Goal: Transaction & Acquisition: Purchase product/service

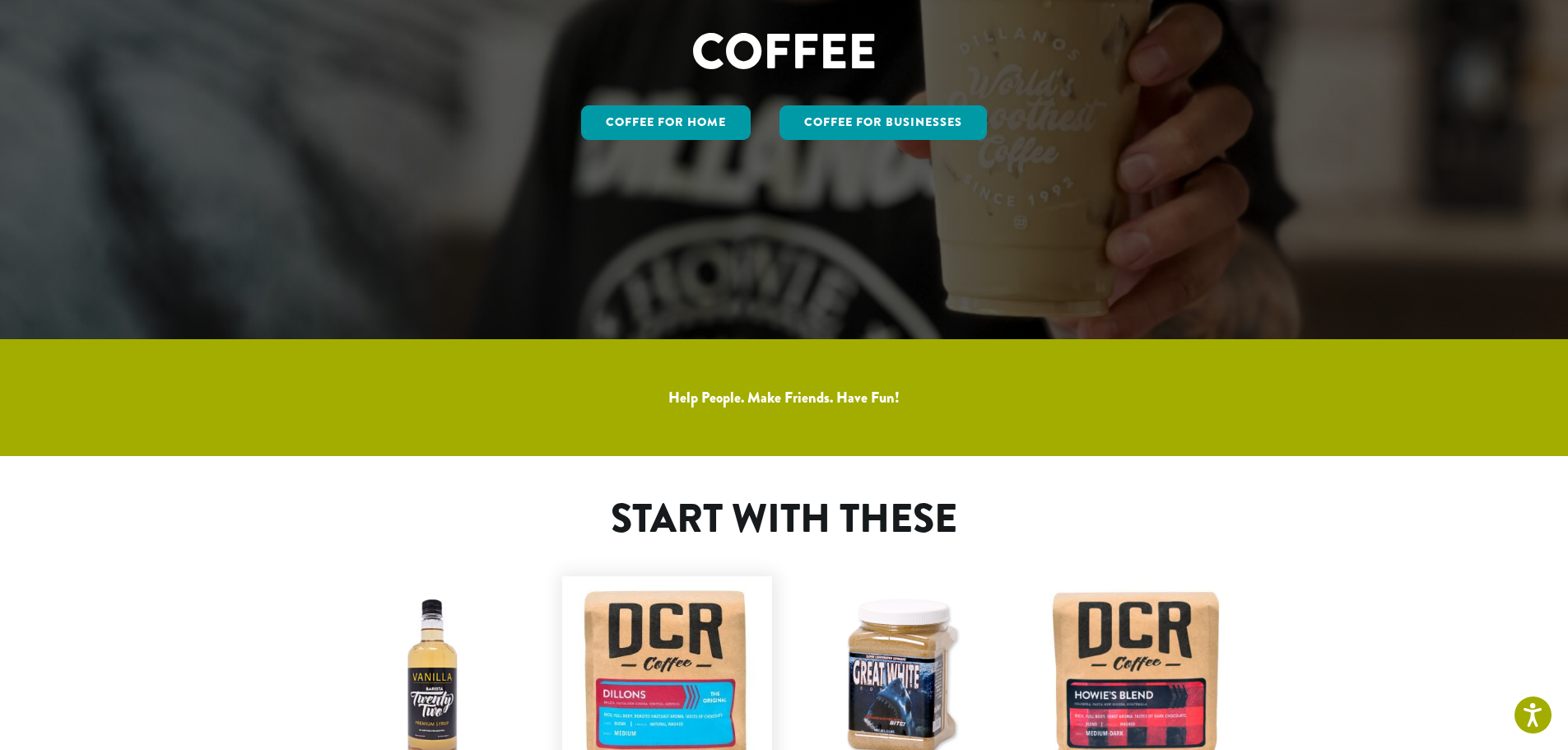
scroll to position [411, 0]
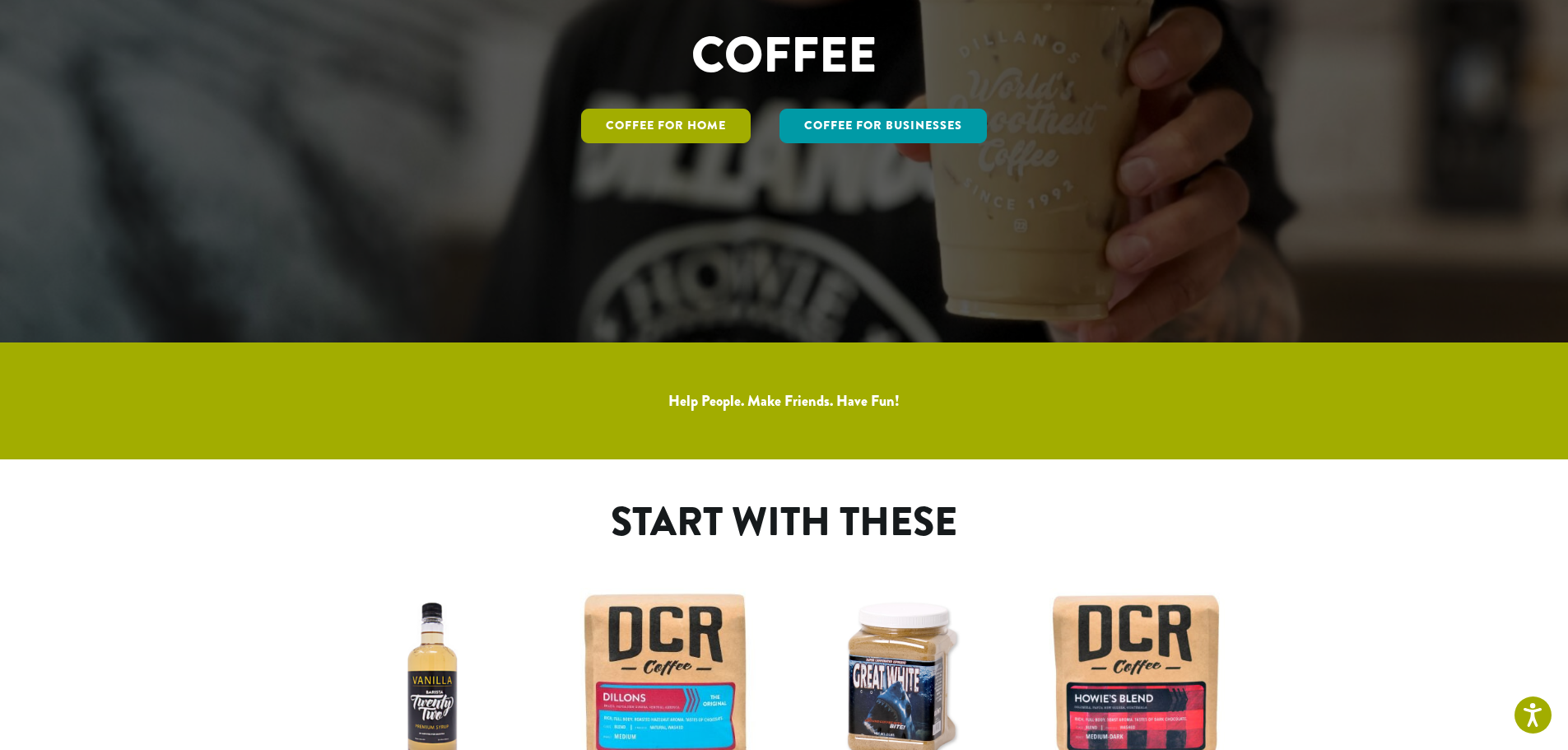
click at [682, 123] on link "Coffee for Home" at bounding box center [665, 126] width 169 height 35
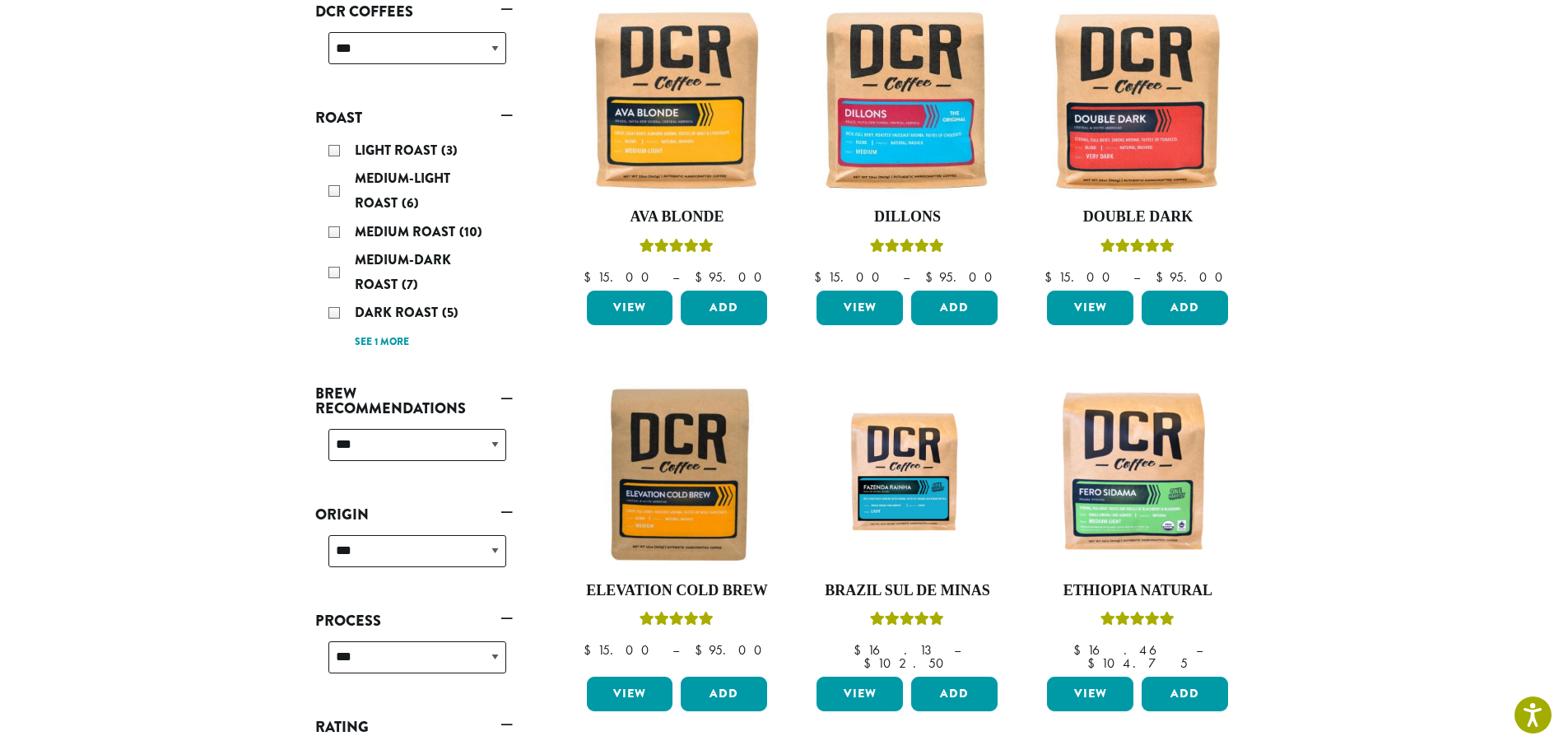
scroll to position [329, 0]
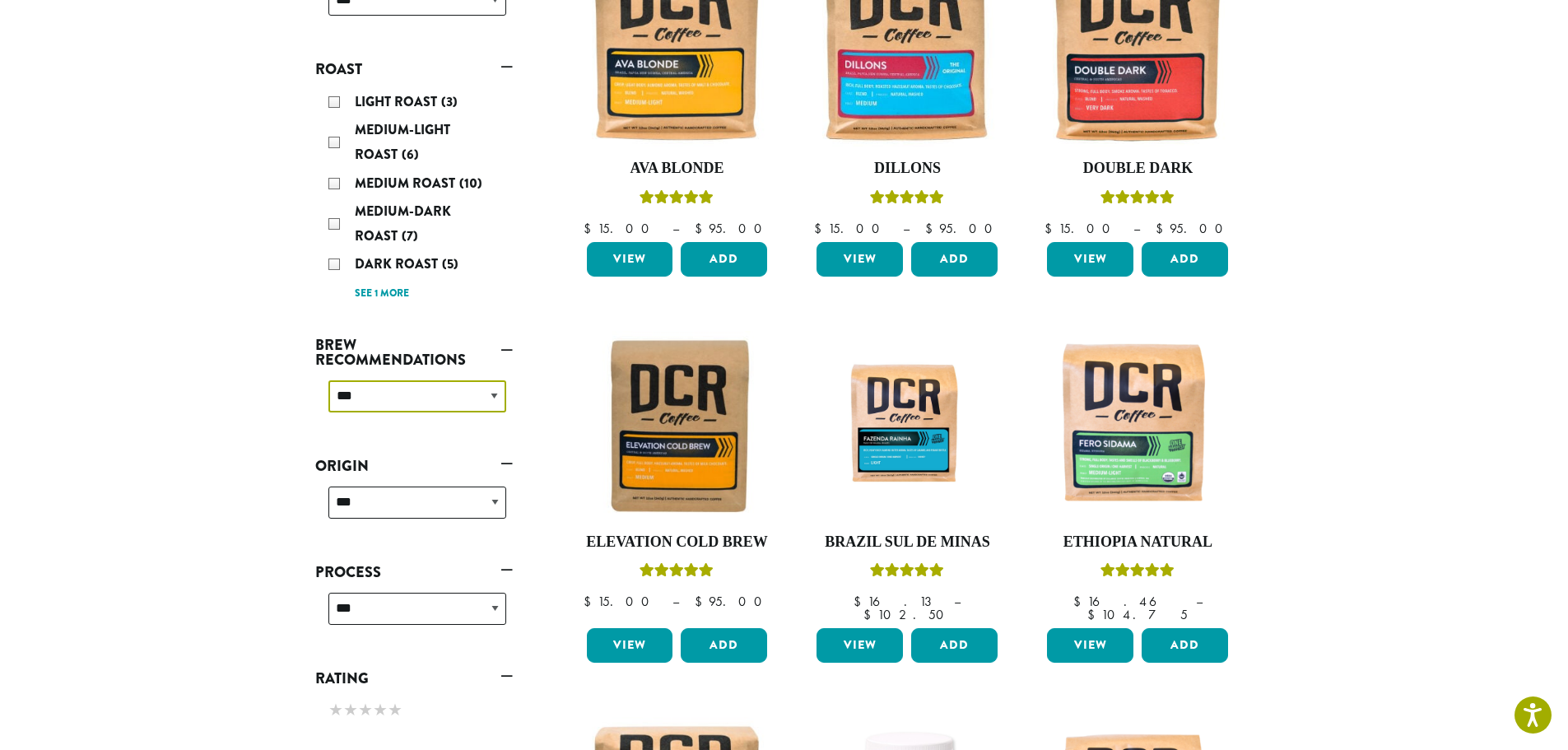
click at [421, 401] on select "**********" at bounding box center [417, 396] width 178 height 32
select select "****"
click at [329, 380] on select "**********" at bounding box center [417, 396] width 178 height 32
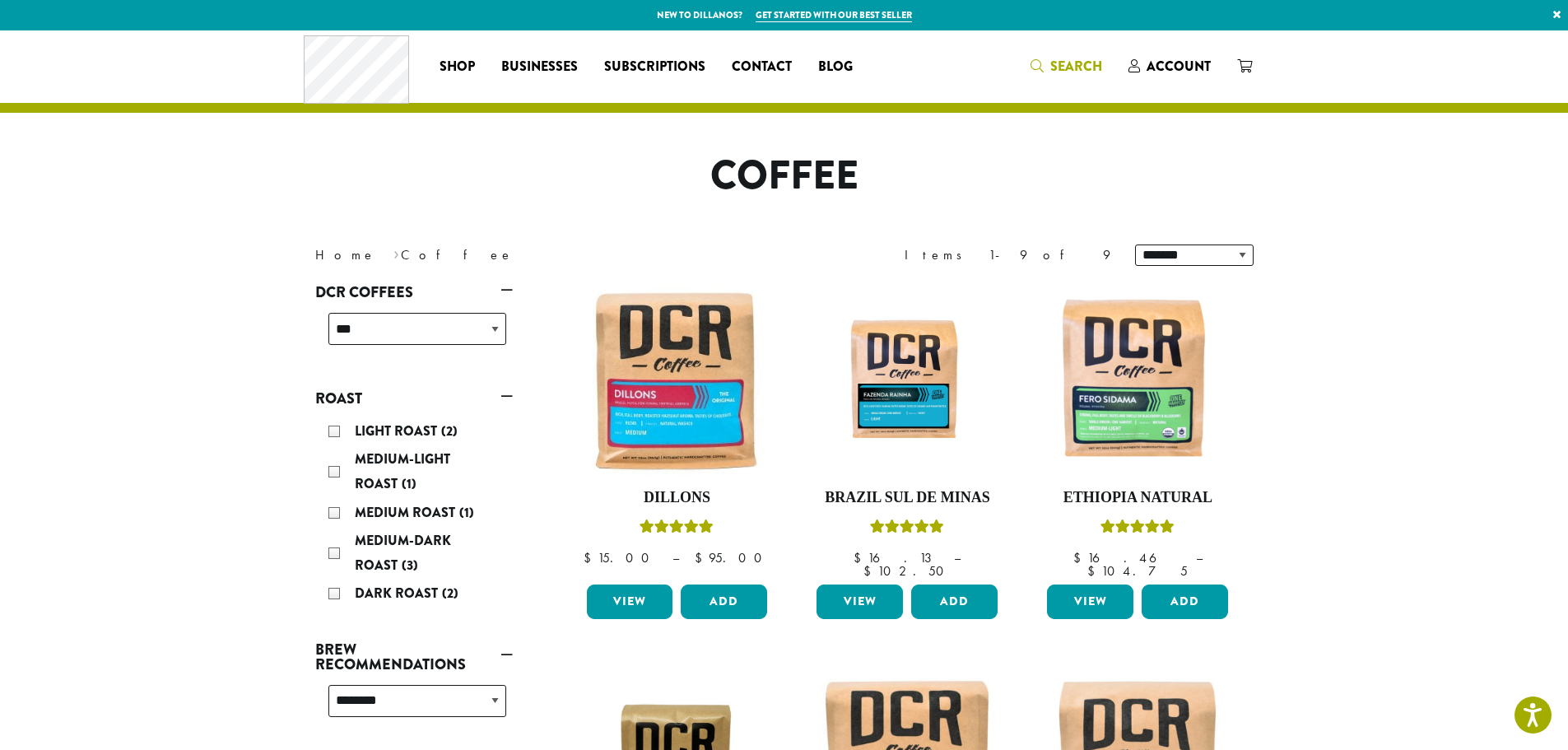
click at [1065, 64] on span "Search" at bounding box center [1077, 66] width 52 height 19
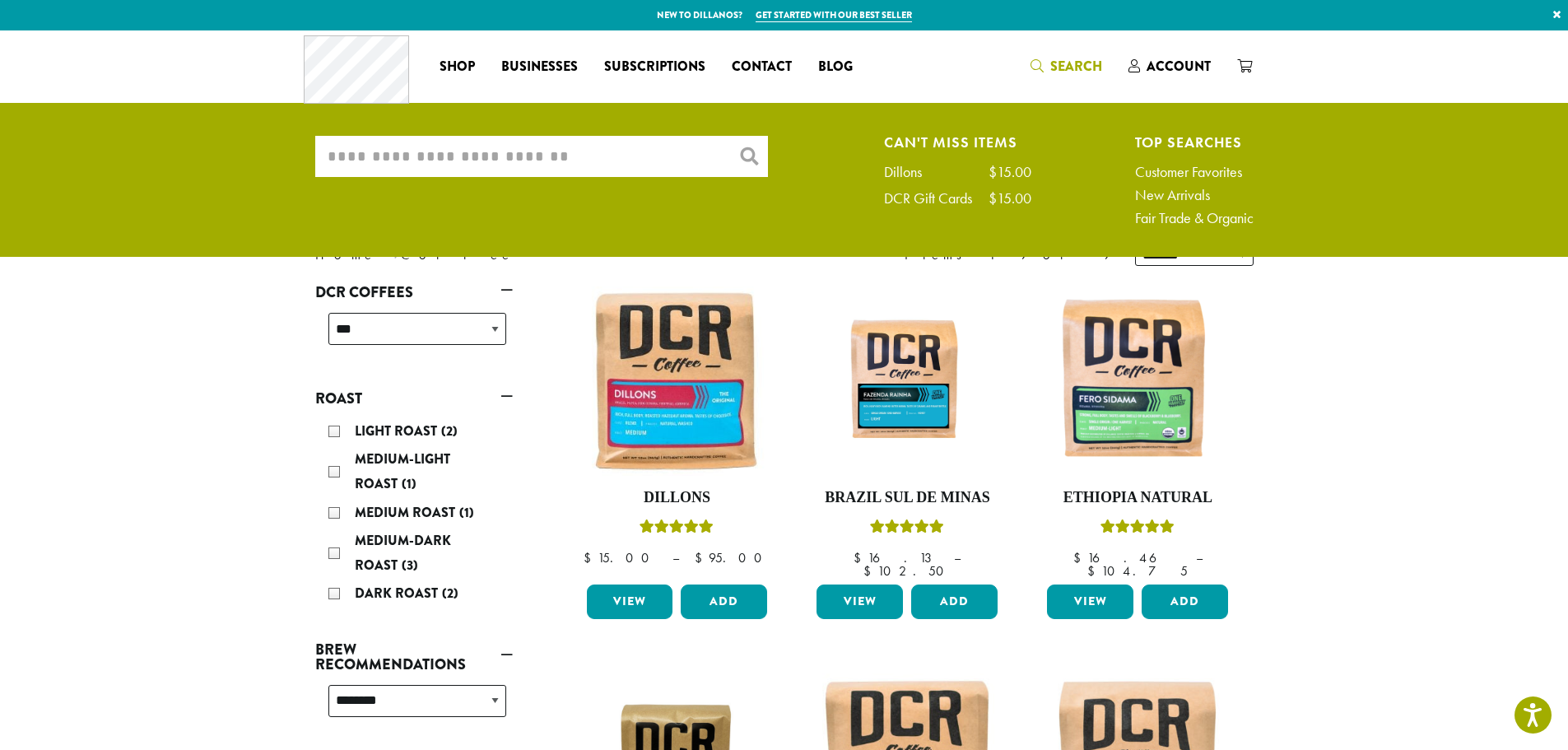
click at [389, 161] on input "What are you searching for?" at bounding box center [541, 156] width 453 height 41
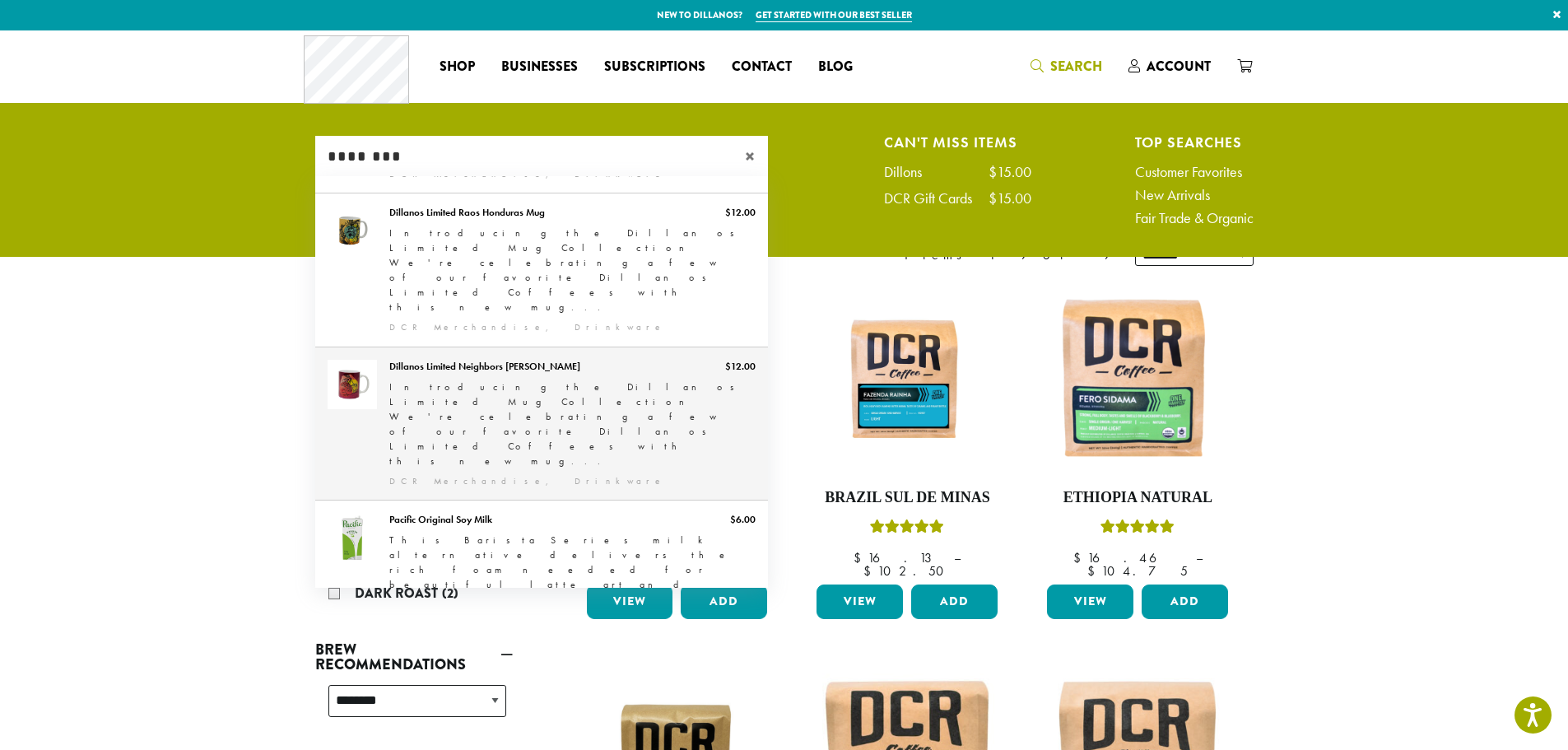
scroll to position [153, 0]
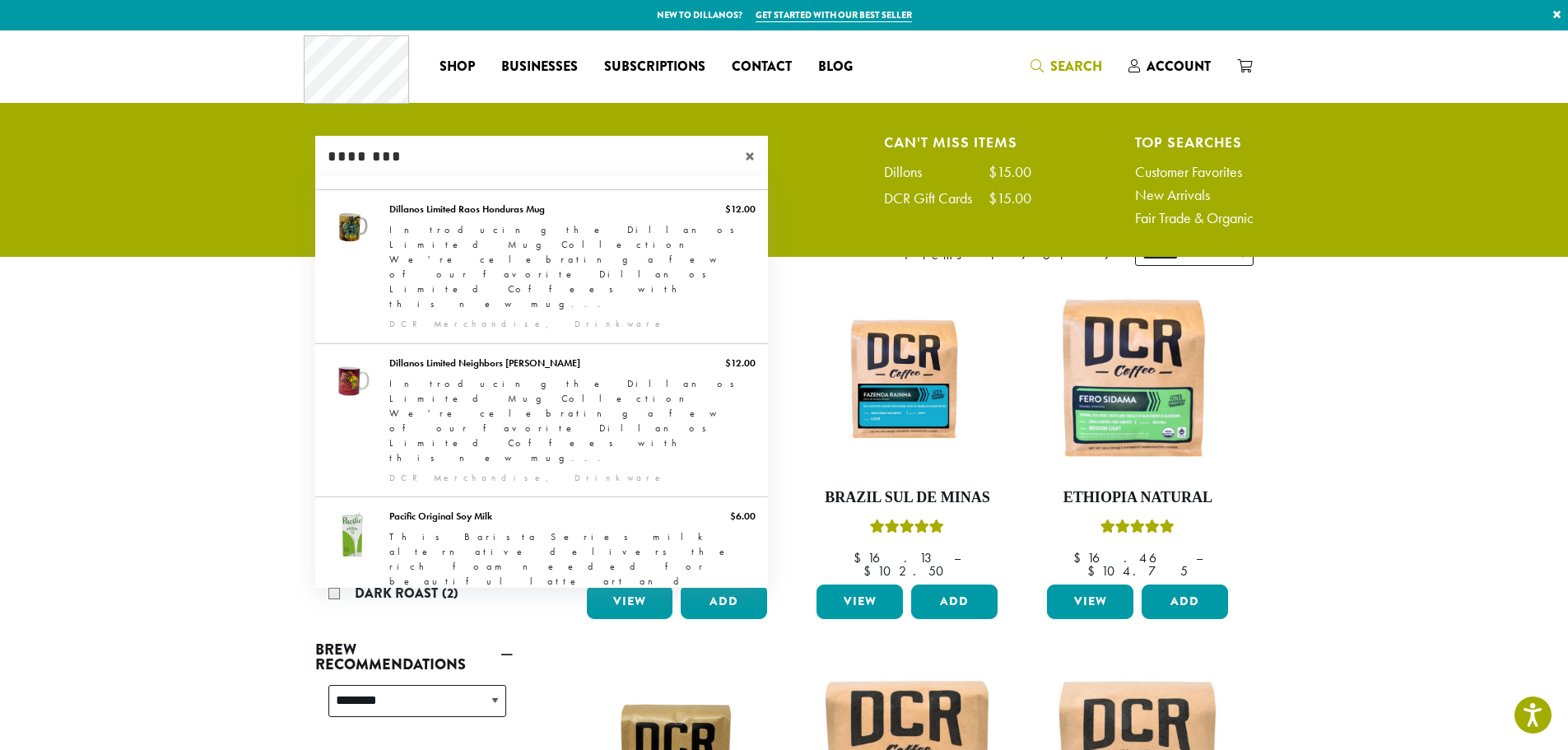
type input "********"
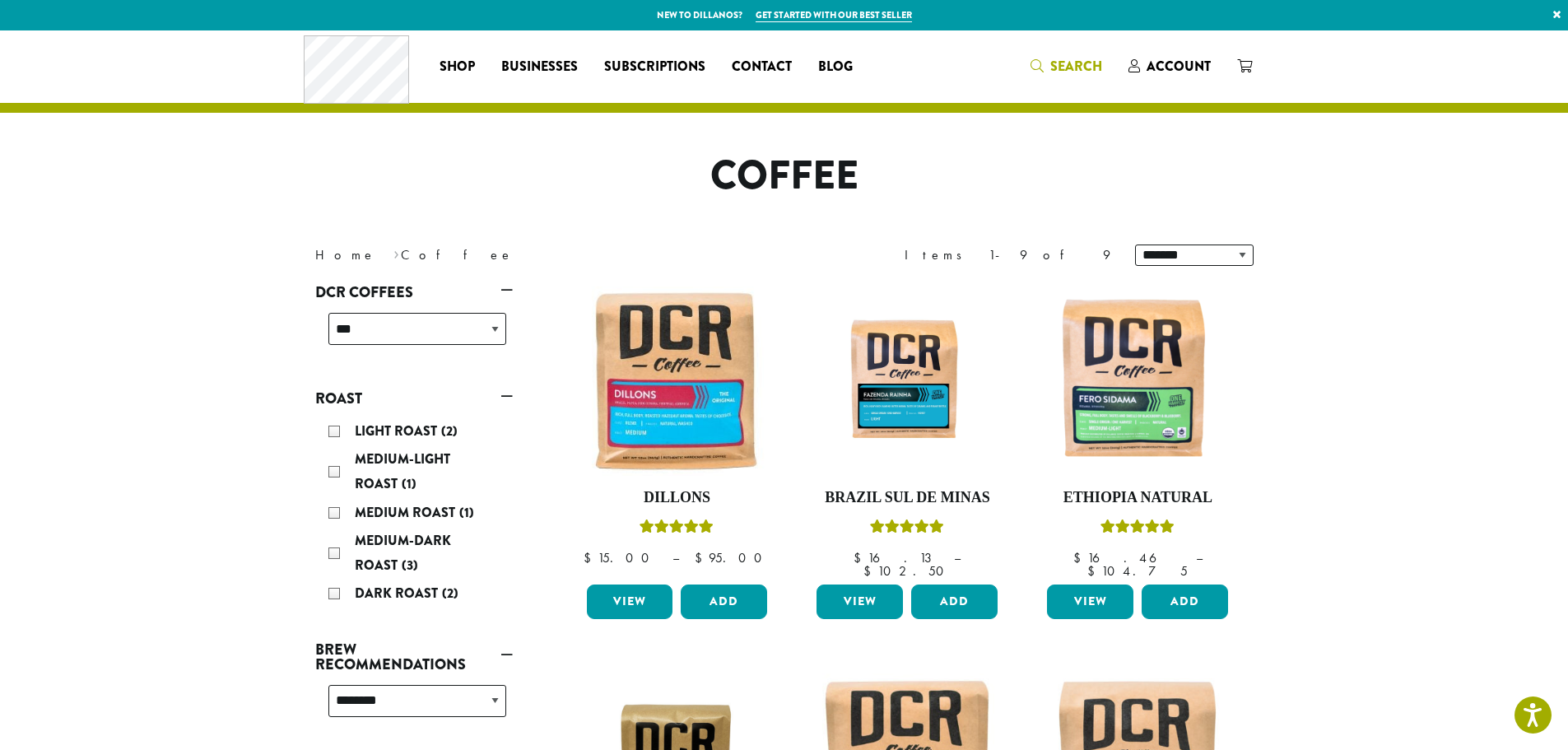
click at [1057, 60] on span "Search" at bounding box center [1077, 66] width 52 height 19
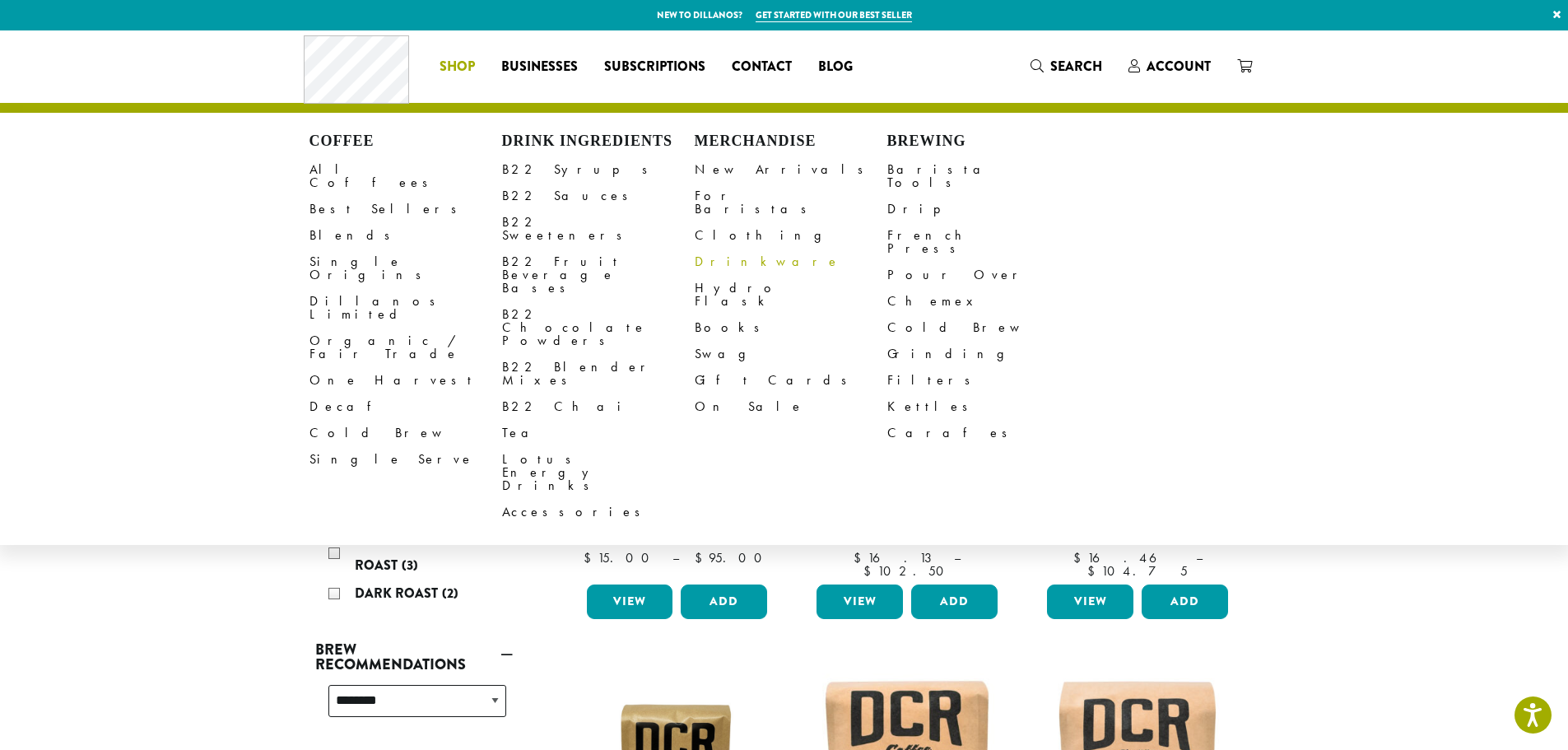
click at [728, 249] on link "Drinkware" at bounding box center [791, 261] width 193 height 26
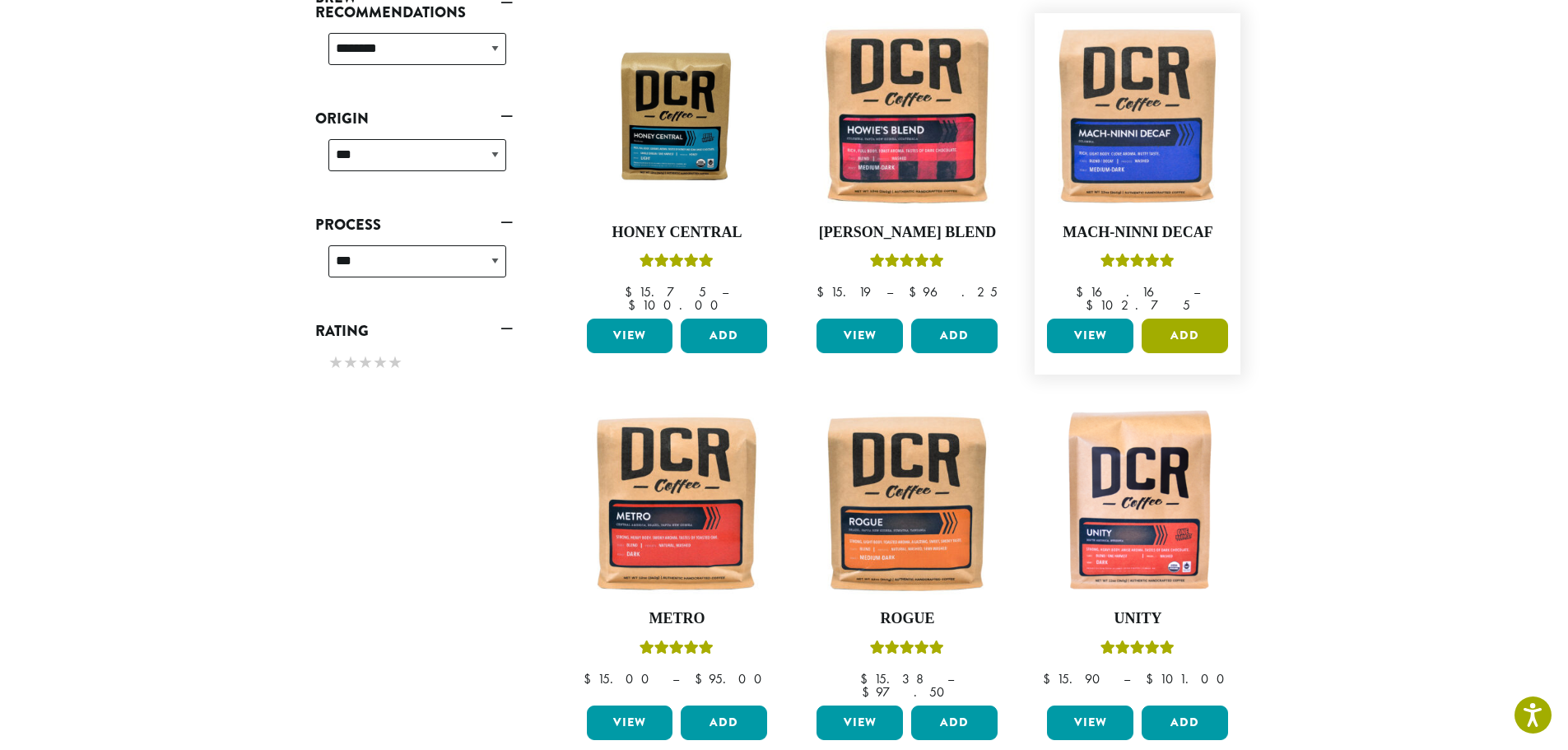
scroll to position [658, 0]
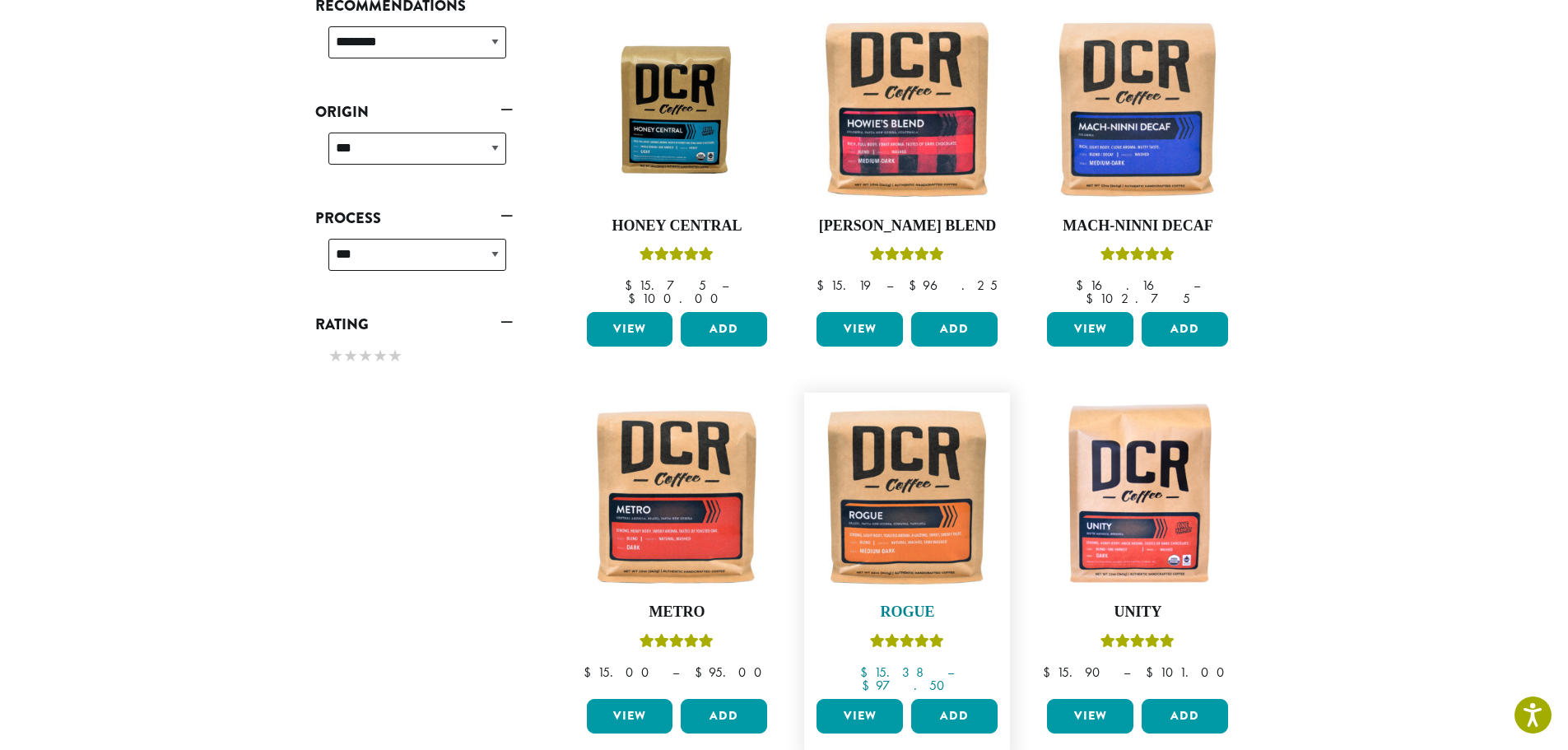
click at [916, 459] on img at bounding box center [907, 496] width 190 height 190
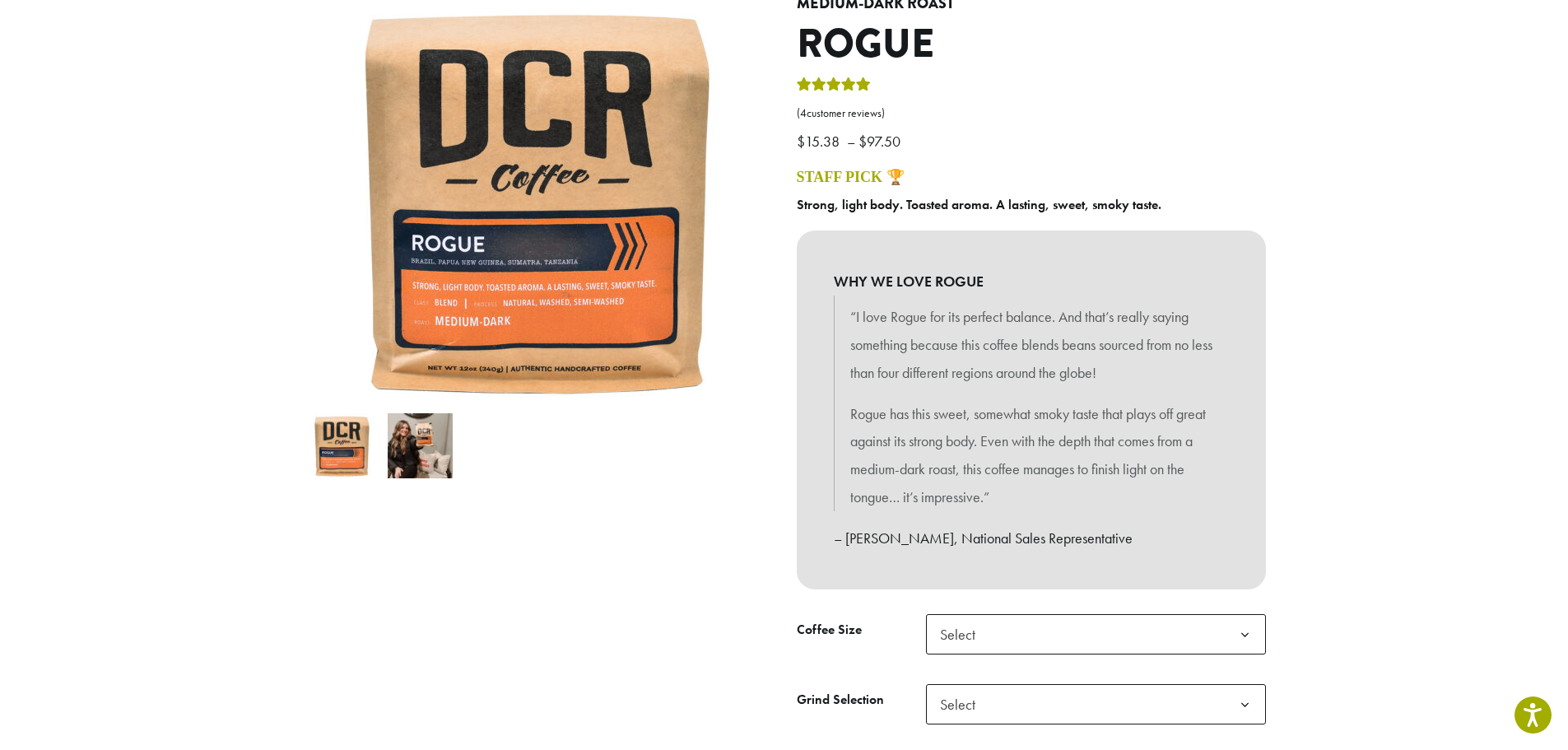
scroll to position [247, 0]
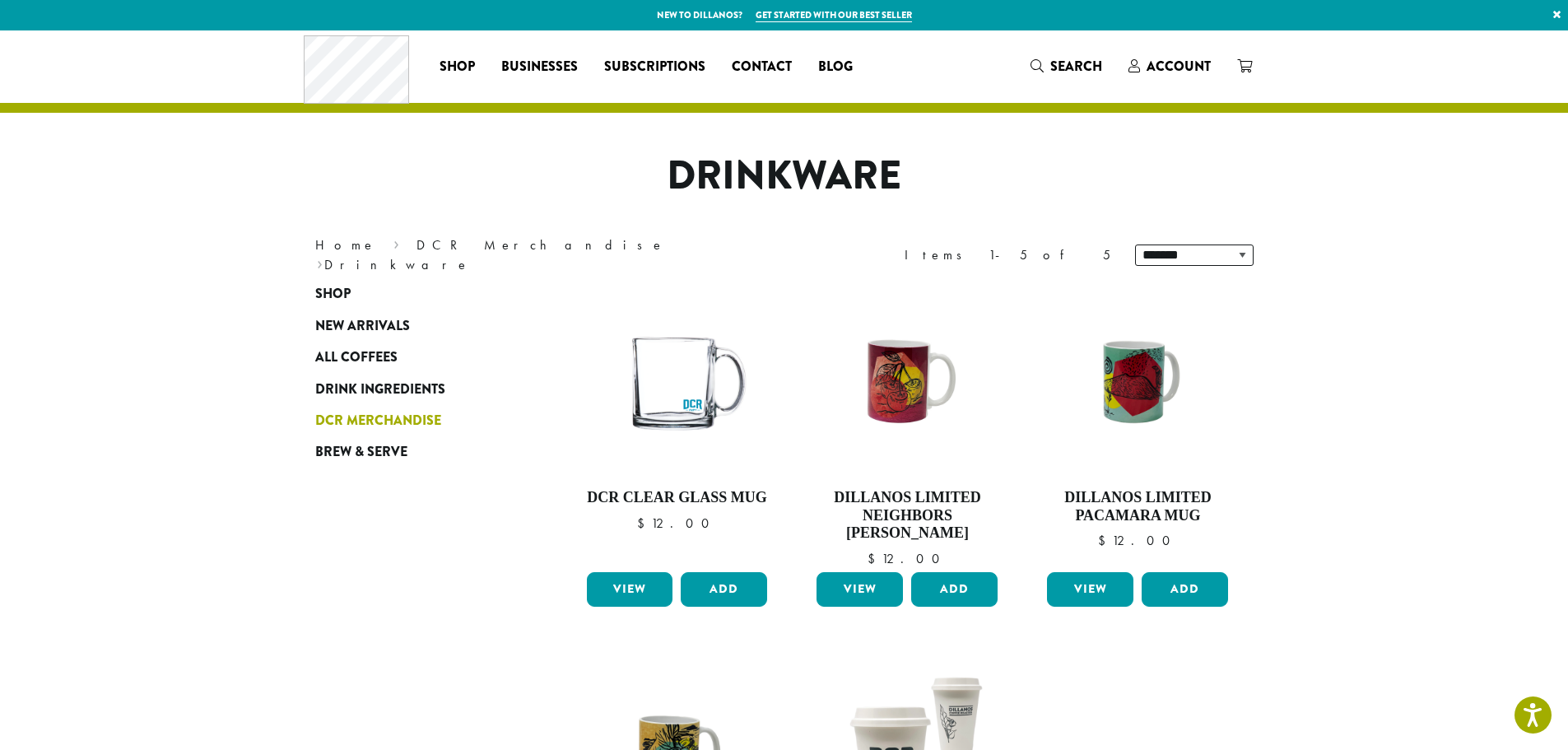
click at [389, 422] on span "DCR Merchandise" at bounding box center [378, 421] width 126 height 20
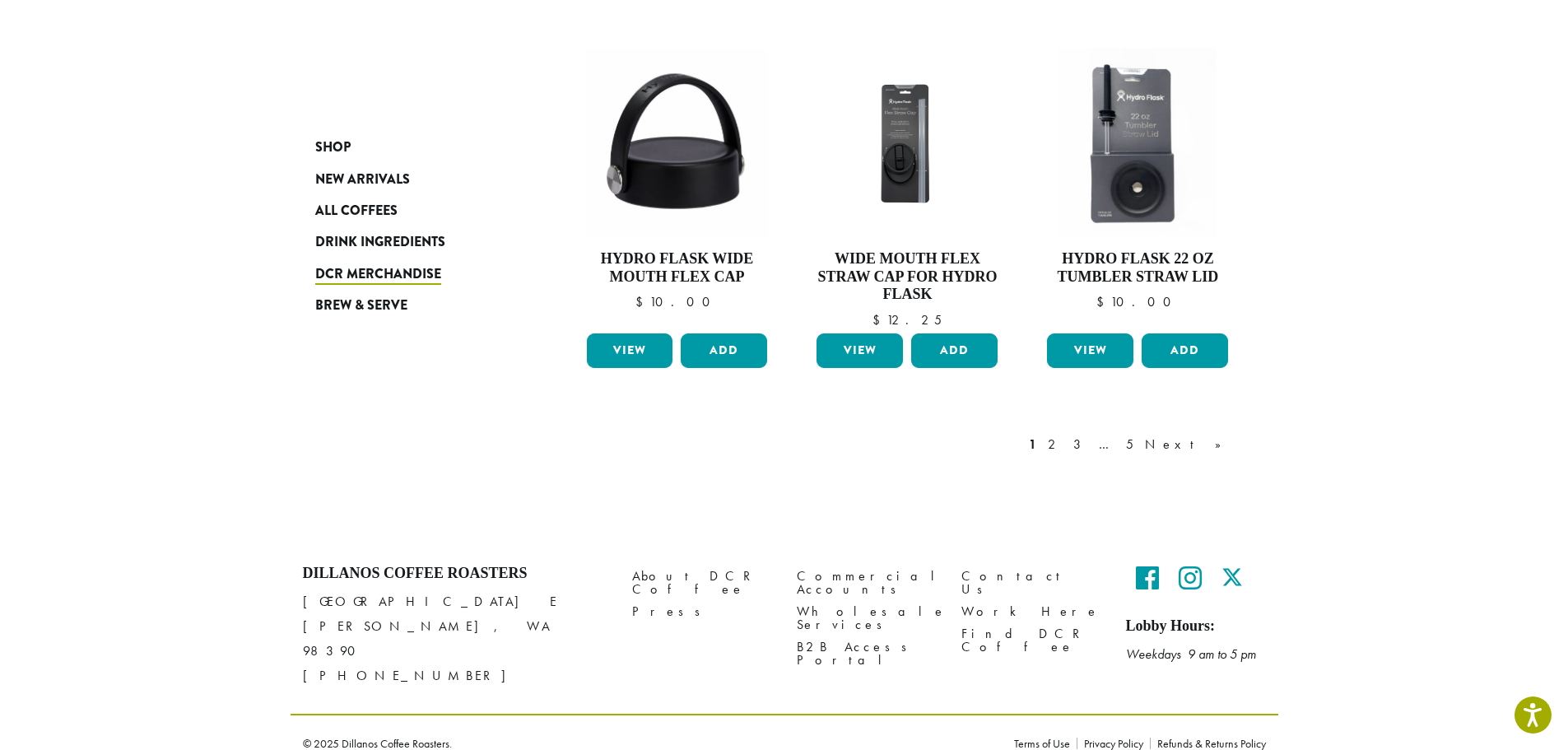
scroll to position [1208, 0]
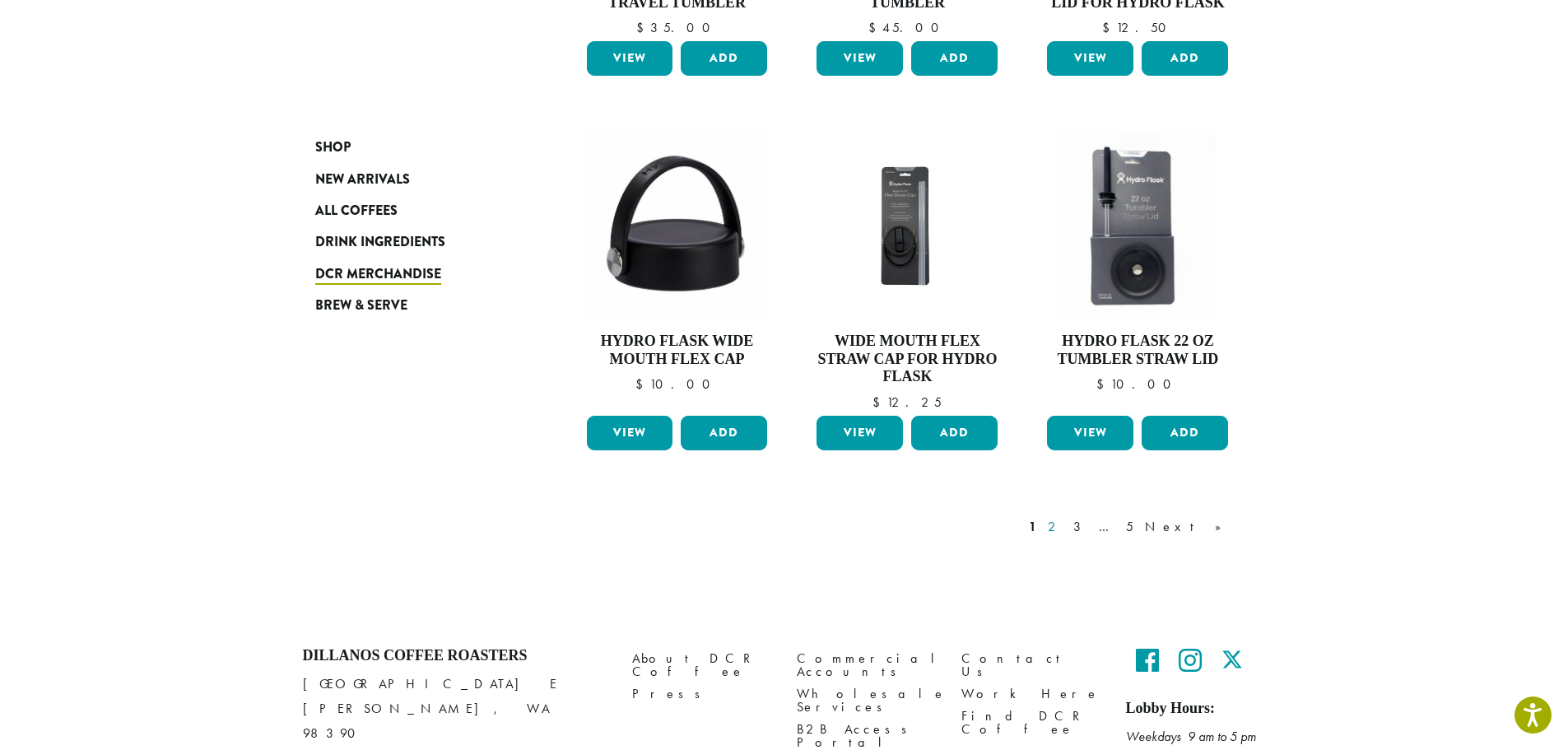
click at [1066, 525] on link "2" at bounding box center [1055, 526] width 20 height 19
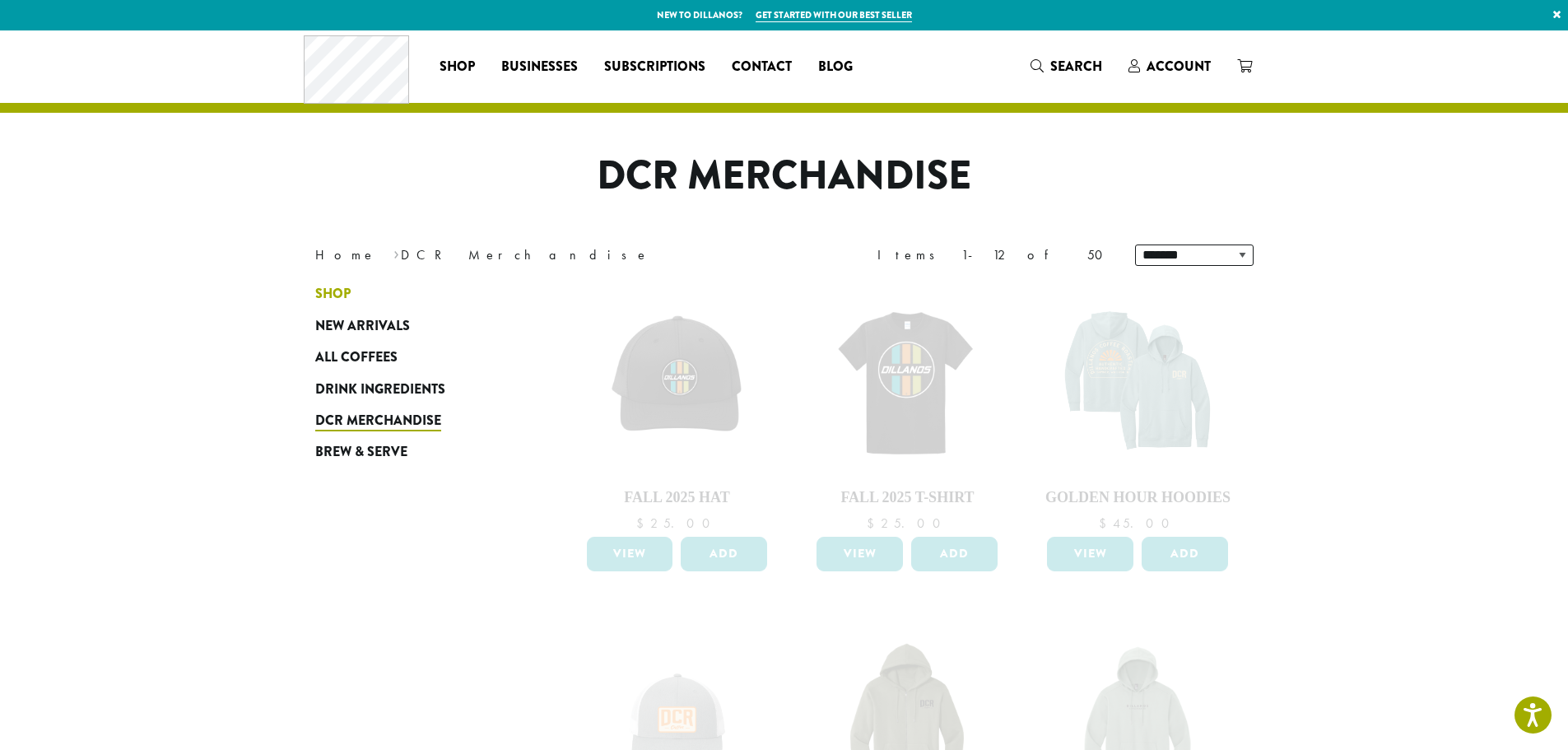
click at [344, 293] on span "Shop" at bounding box center [333, 294] width 35 height 20
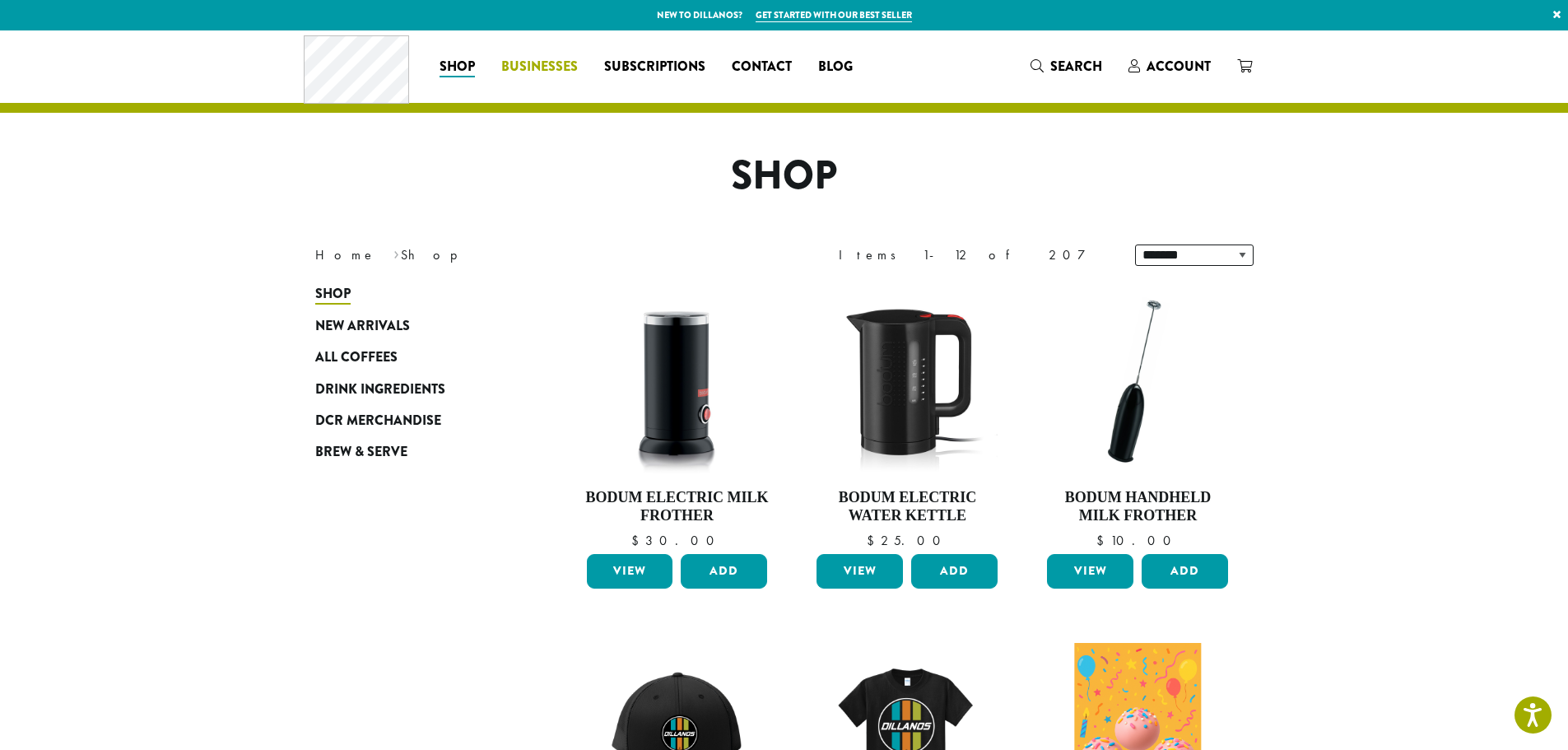
click at [530, 64] on span "Businesses" at bounding box center [540, 67] width 77 height 20
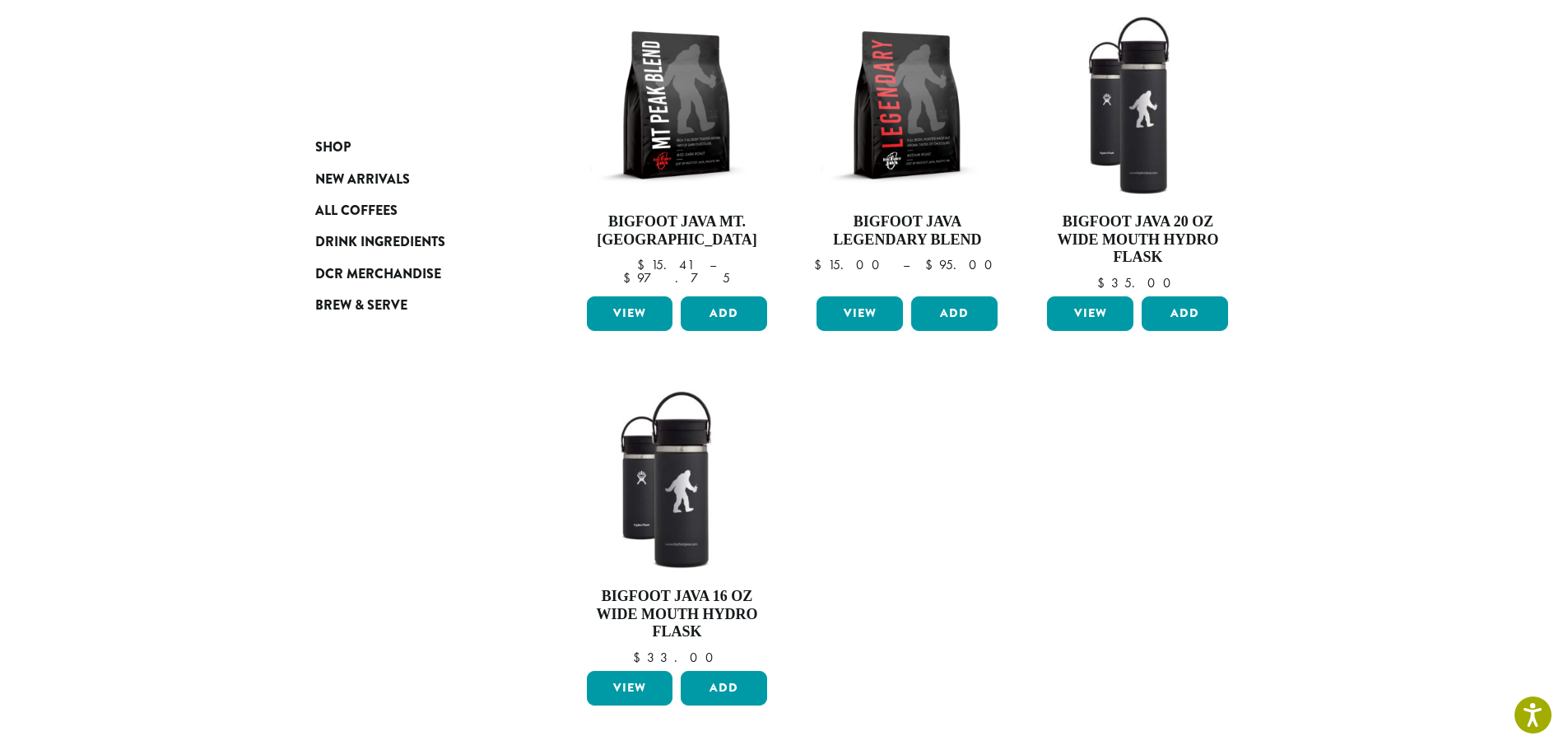
scroll to position [247, 0]
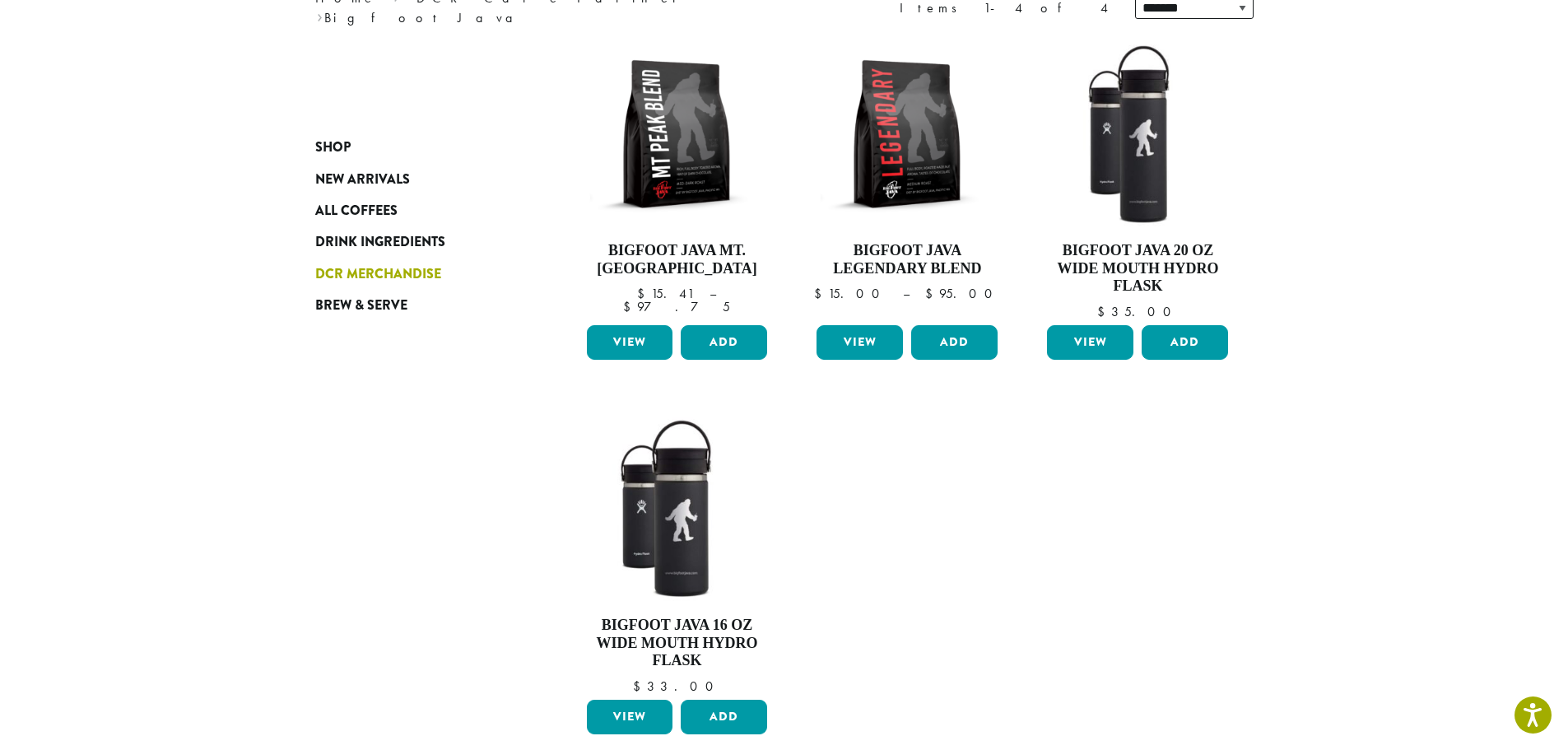
click at [405, 274] on span "DCR Merchandise" at bounding box center [378, 274] width 126 height 20
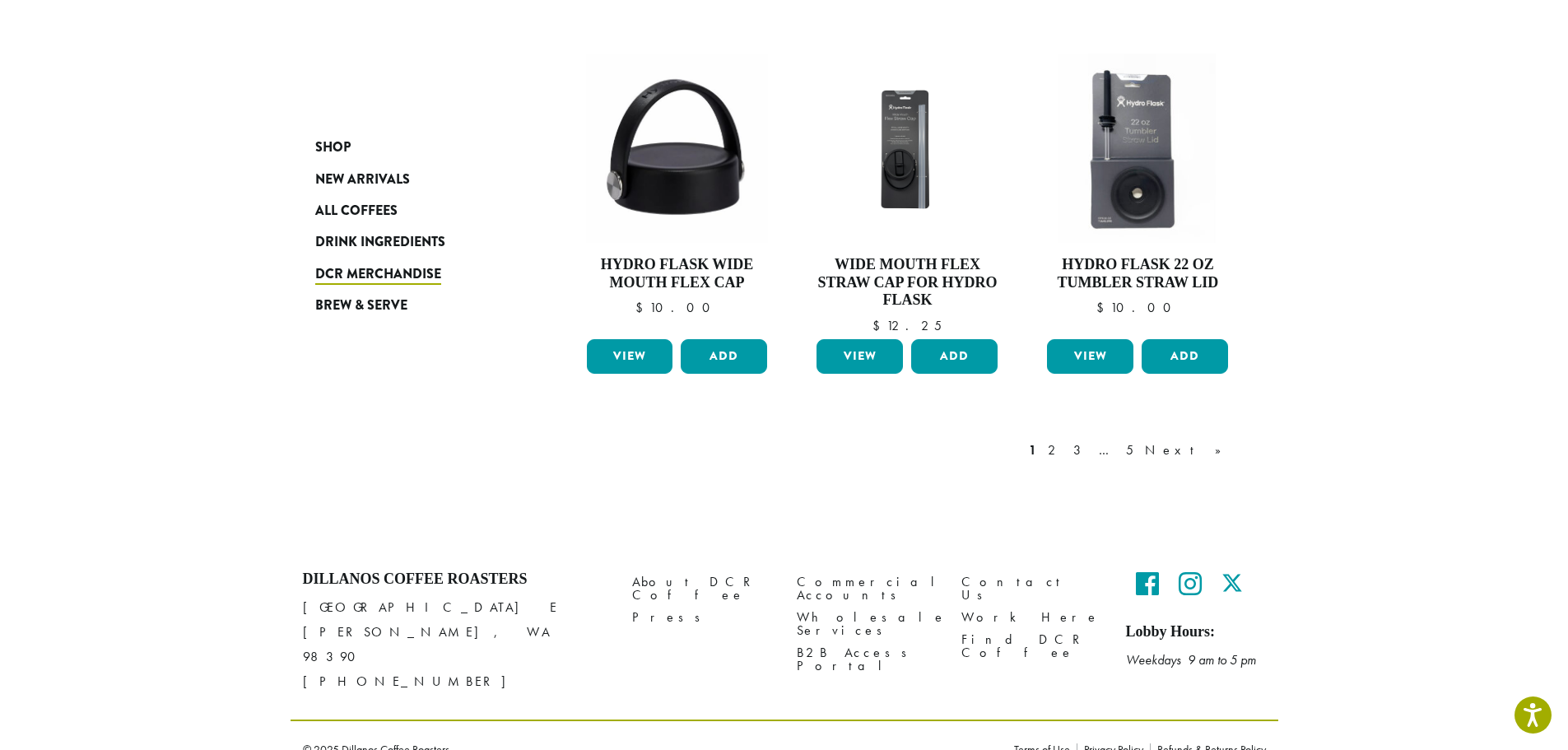
scroll to position [1290, 0]
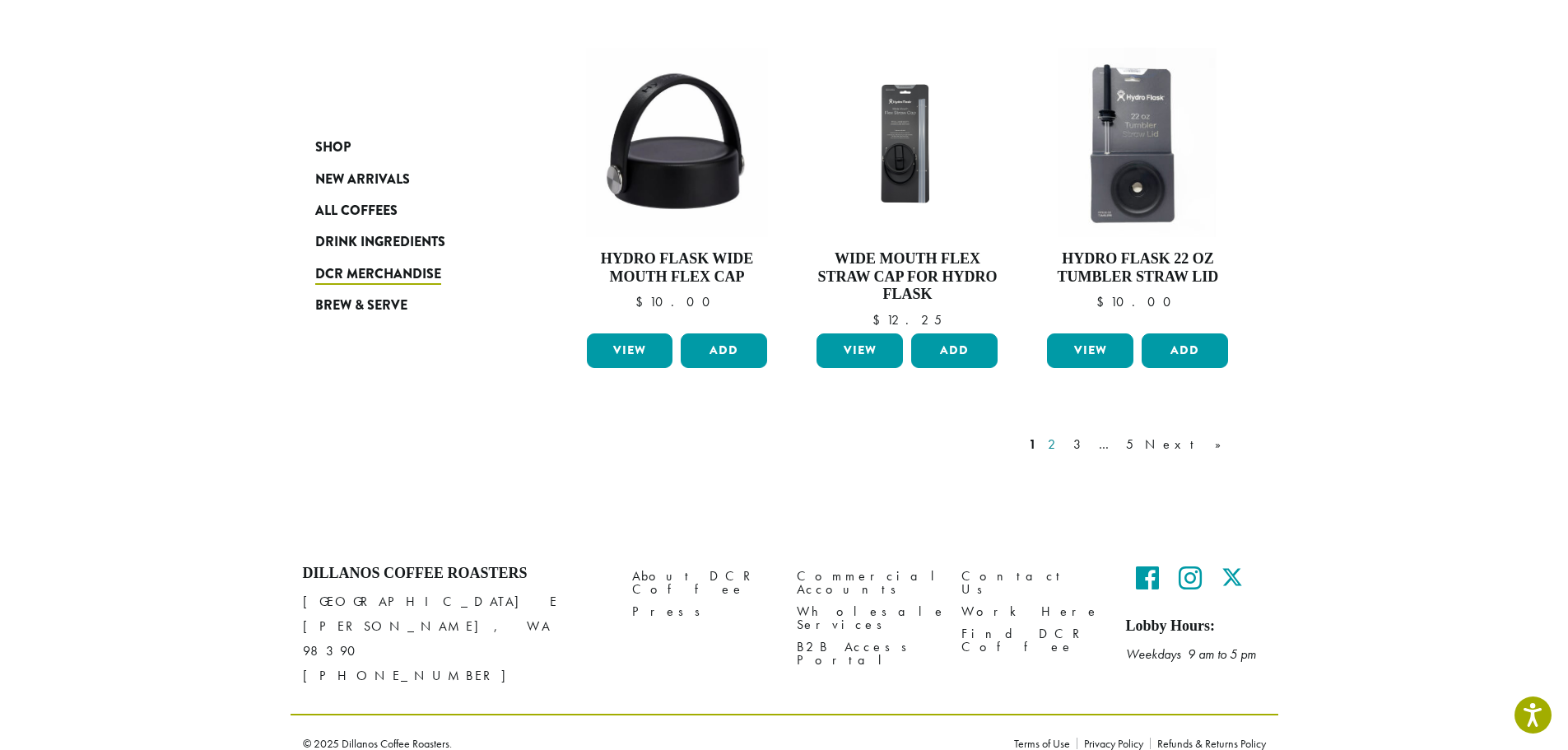
click at [1066, 441] on link "2" at bounding box center [1055, 444] width 20 height 19
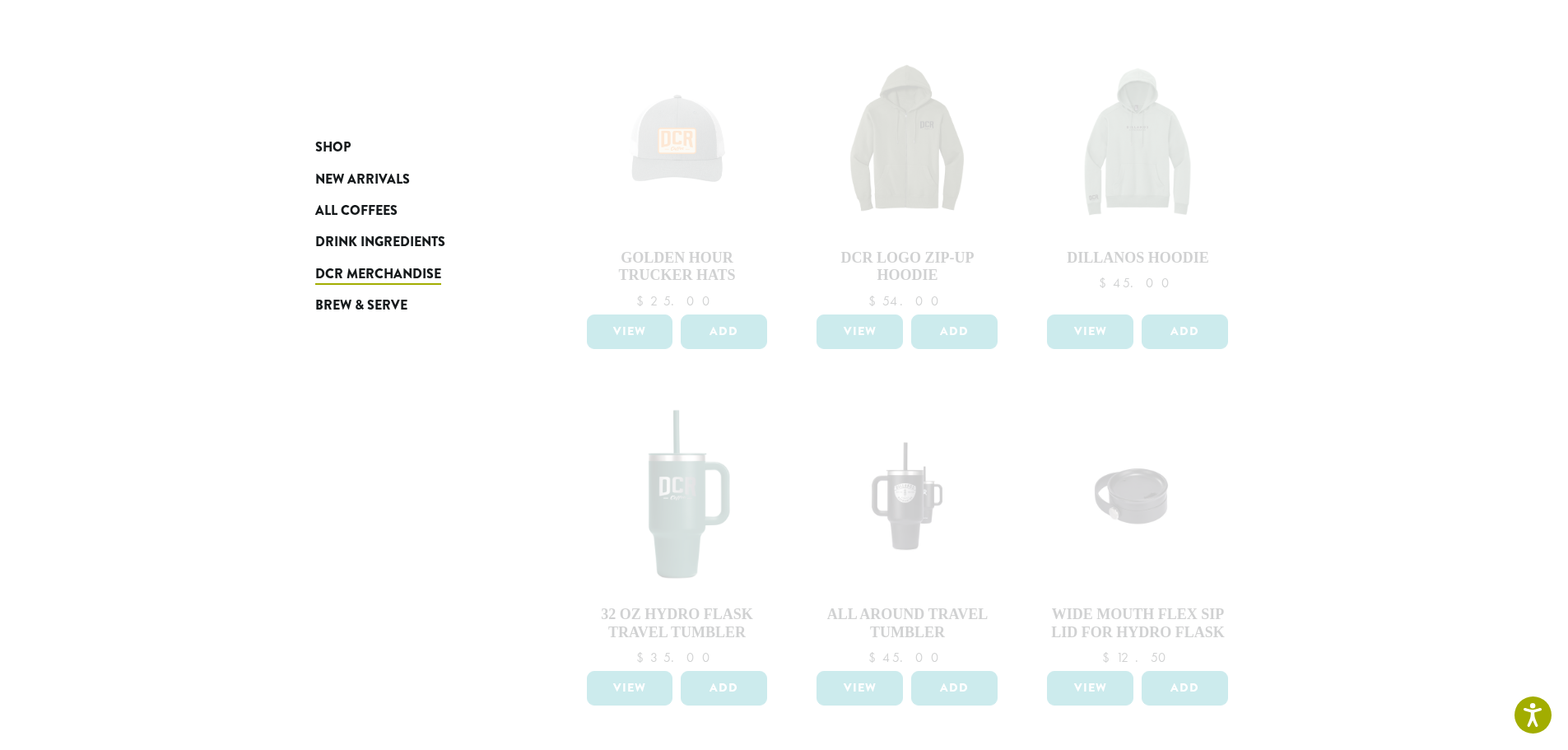
scroll to position [549, 0]
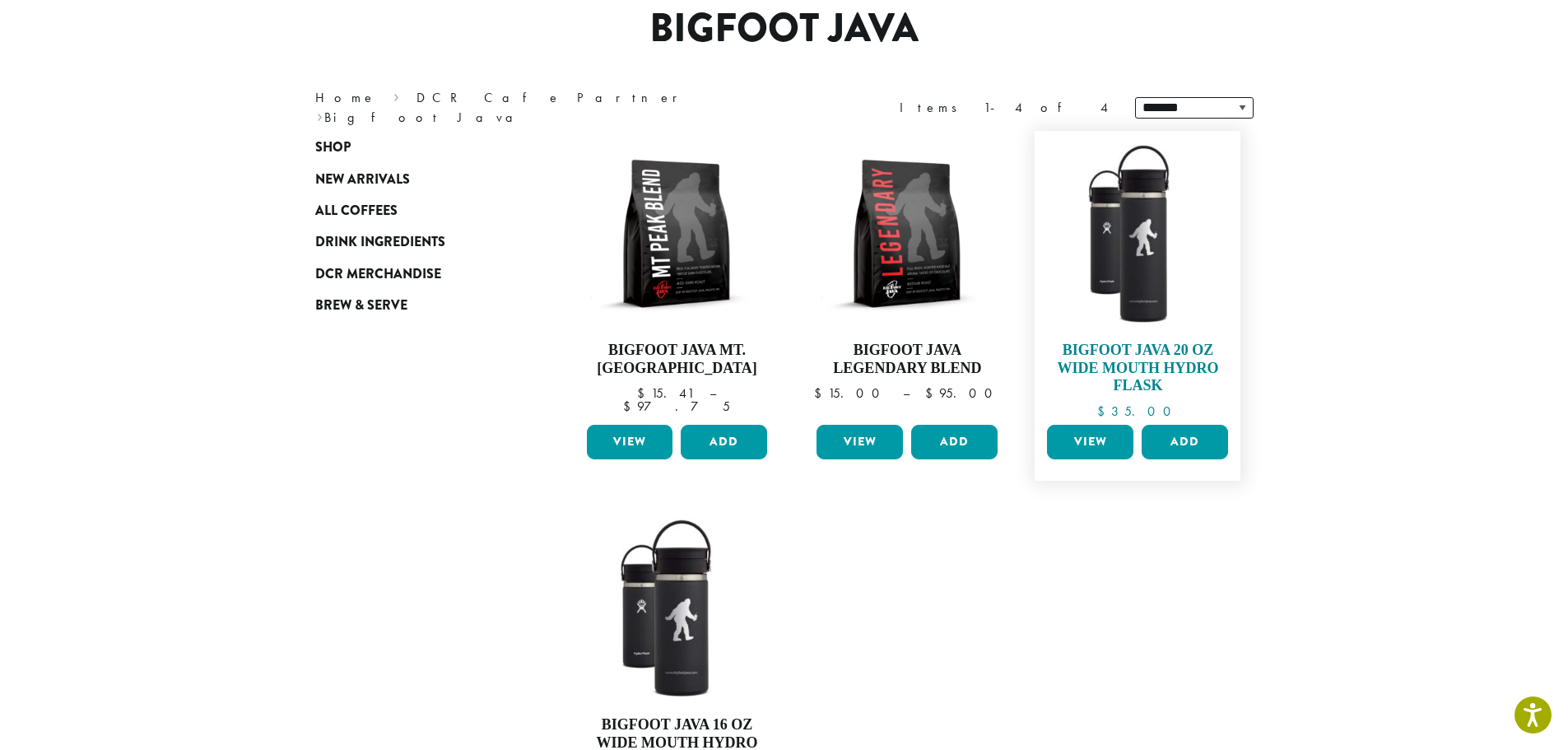
scroll to position [164, 0]
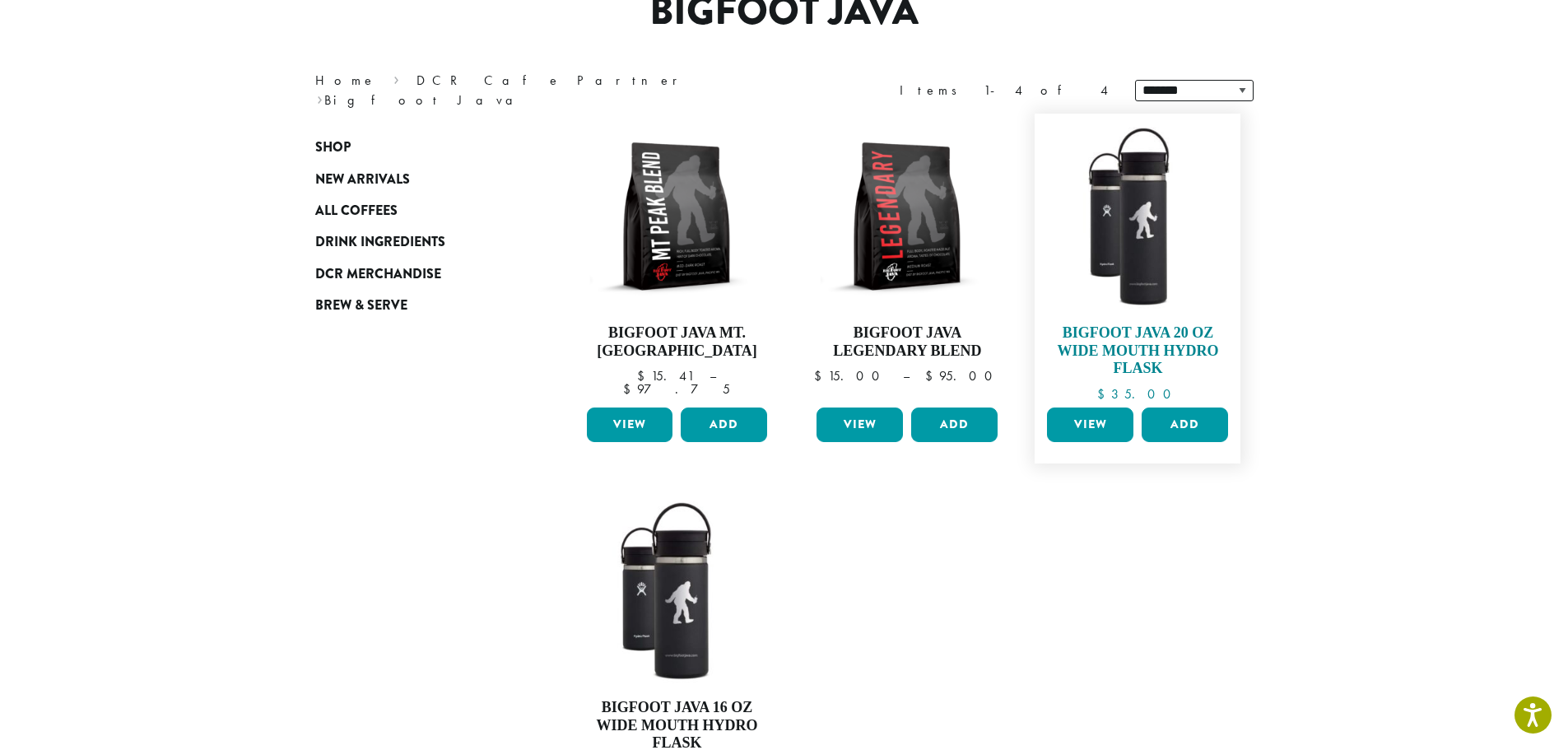
click at [1183, 238] on img at bounding box center [1137, 217] width 190 height 190
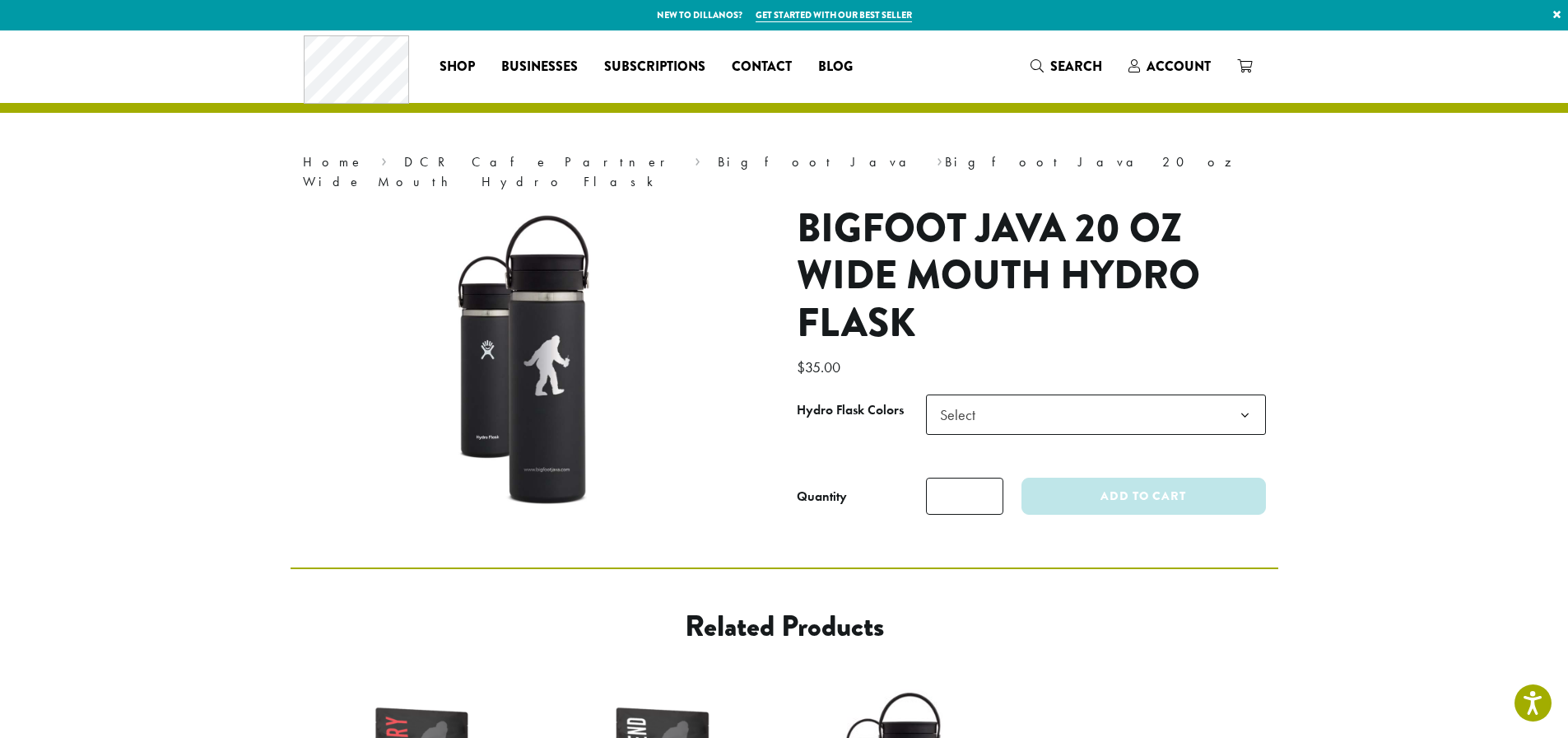
click at [985, 399] on span "Select" at bounding box center [962, 415] width 58 height 32
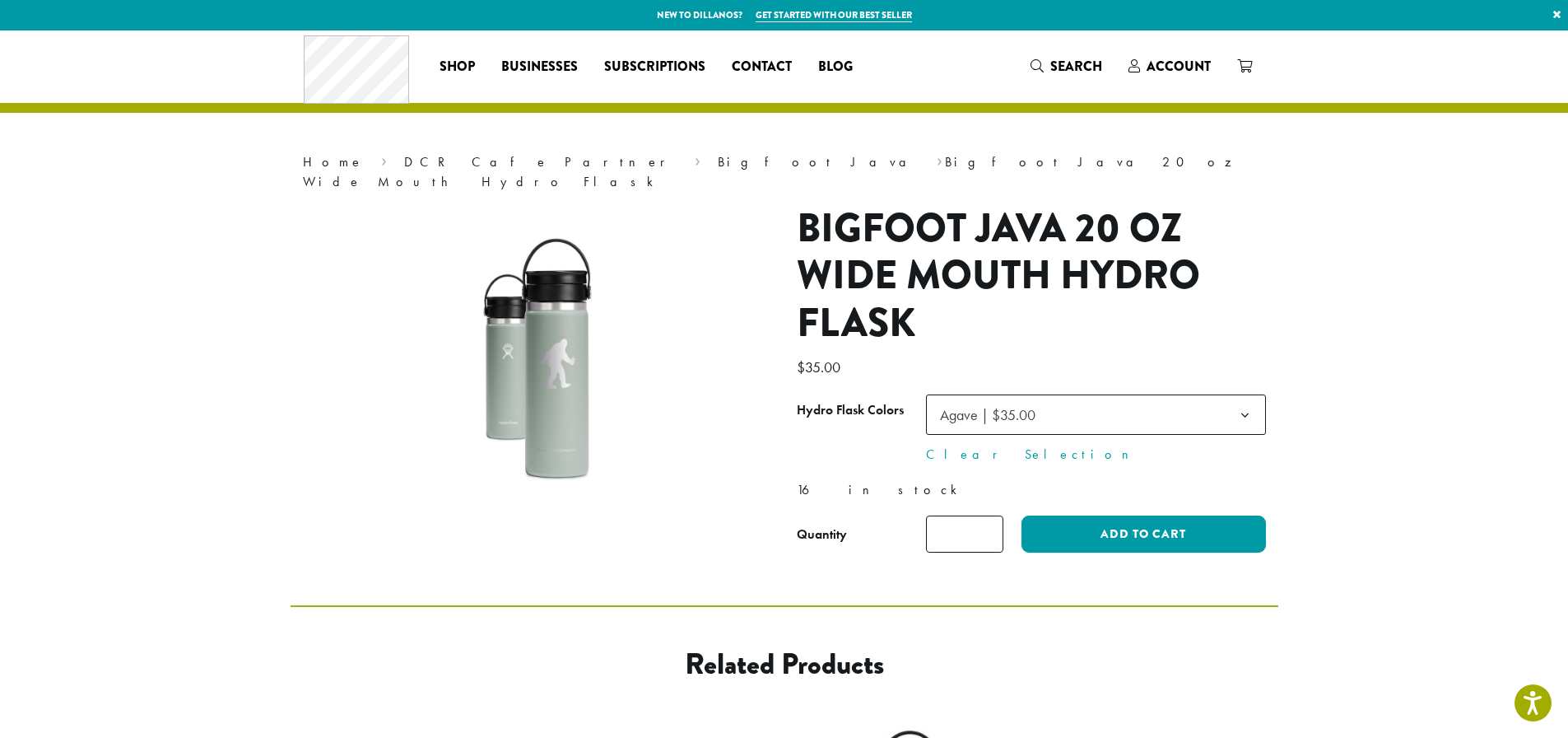
click at [1037, 399] on span "Agave | $35.00" at bounding box center [992, 415] width 119 height 32
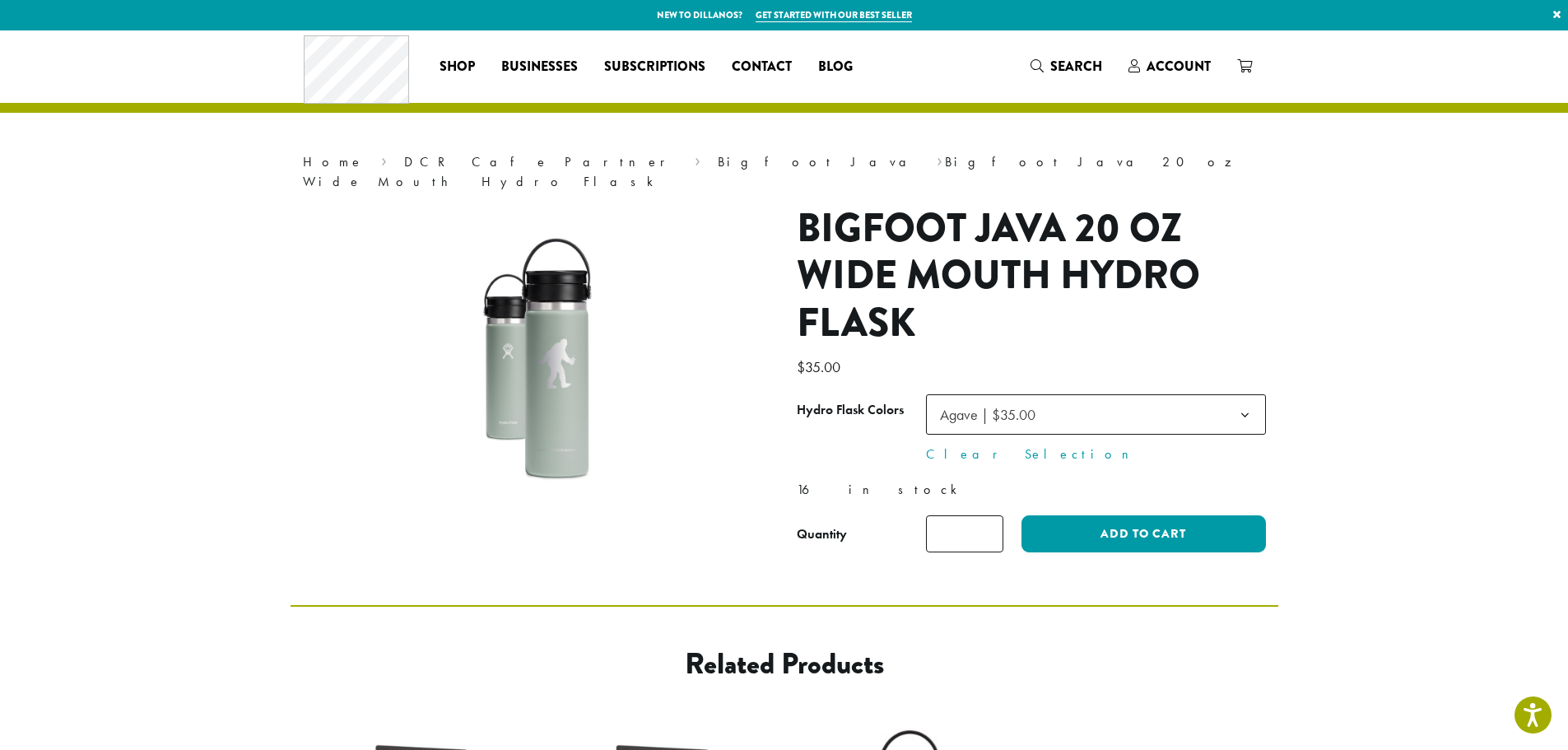
click at [1162, 353] on p "$ 35.00" at bounding box center [1031, 367] width 470 height 28
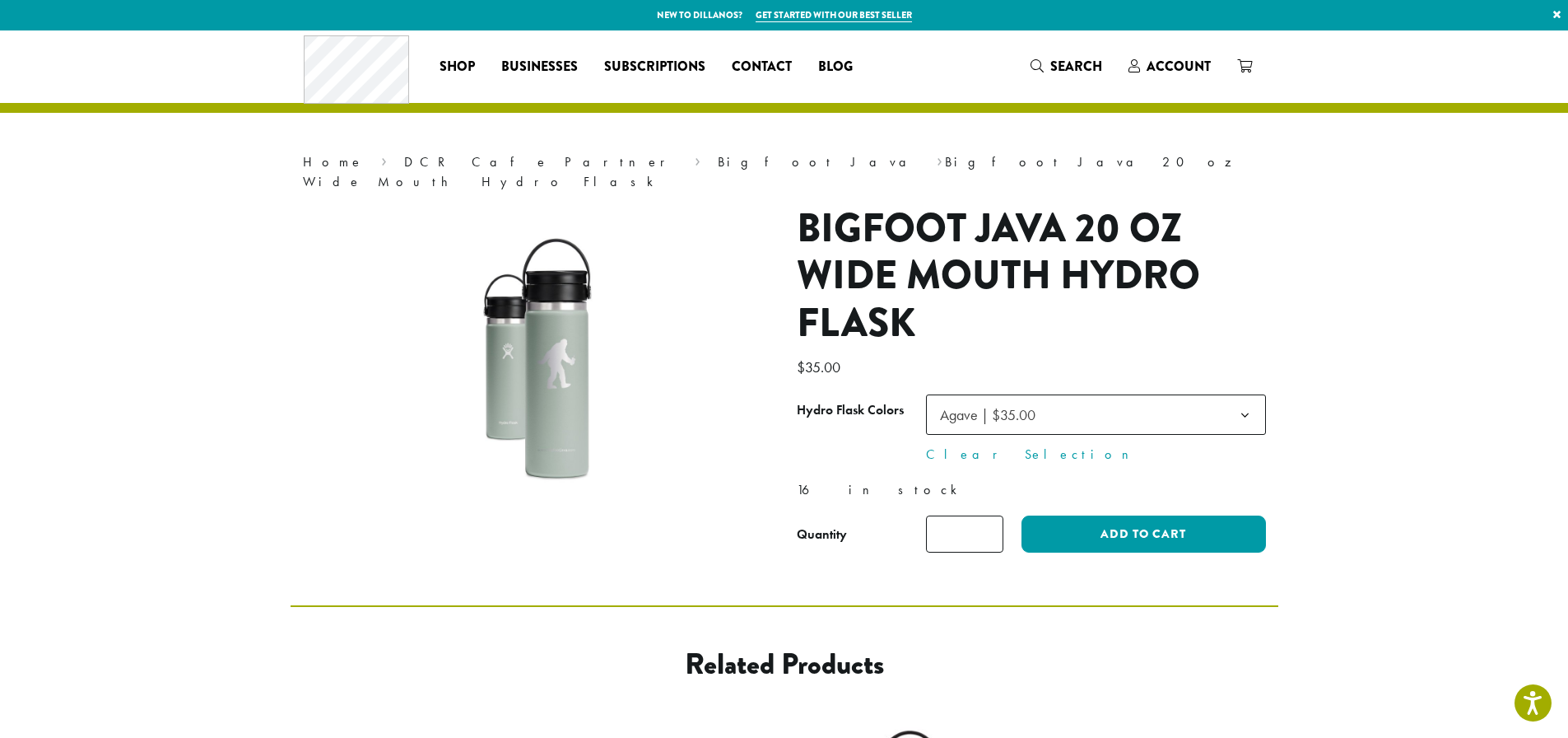
click at [1118, 401] on span "Agave | $35.00" at bounding box center [1096, 415] width 340 height 40
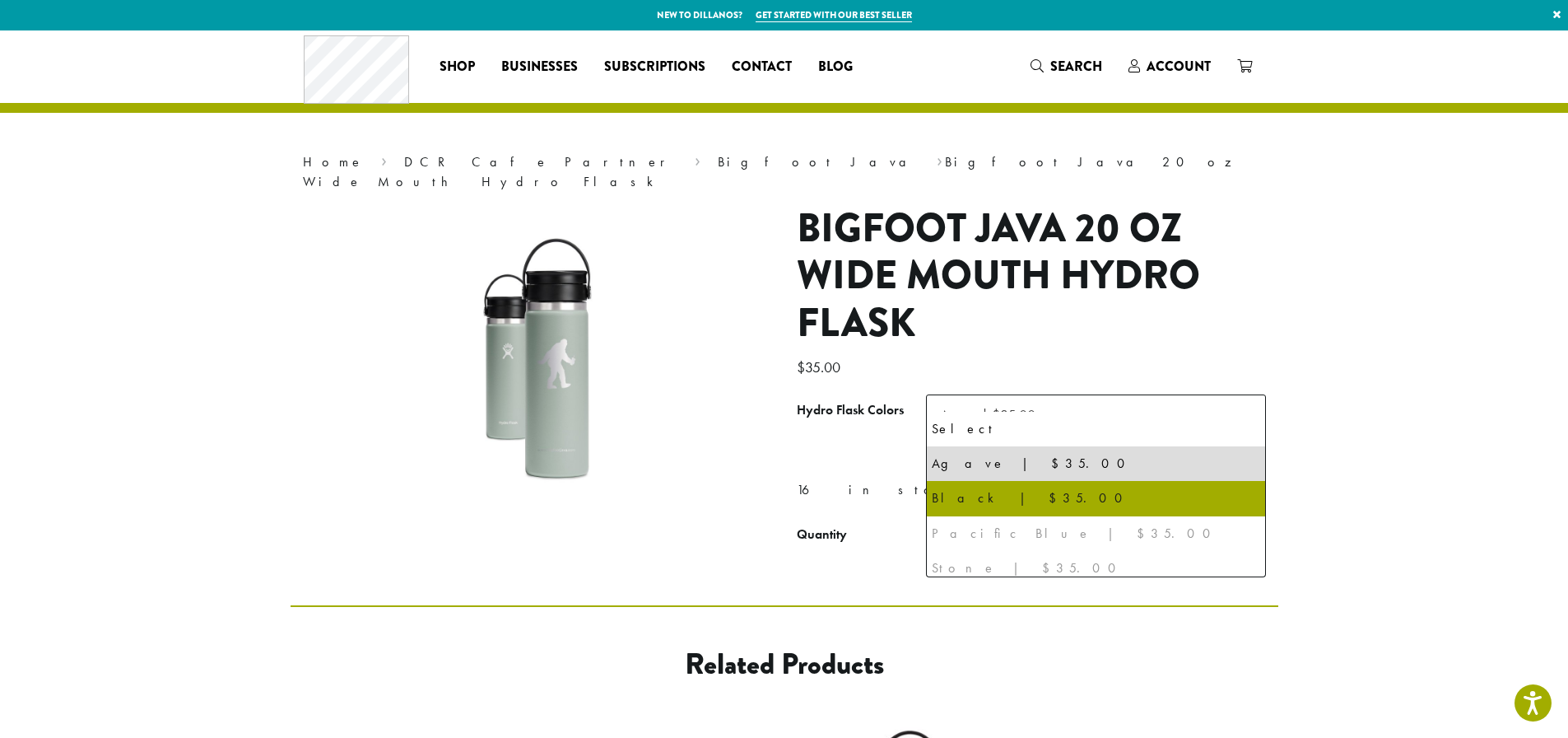
select select "*****"
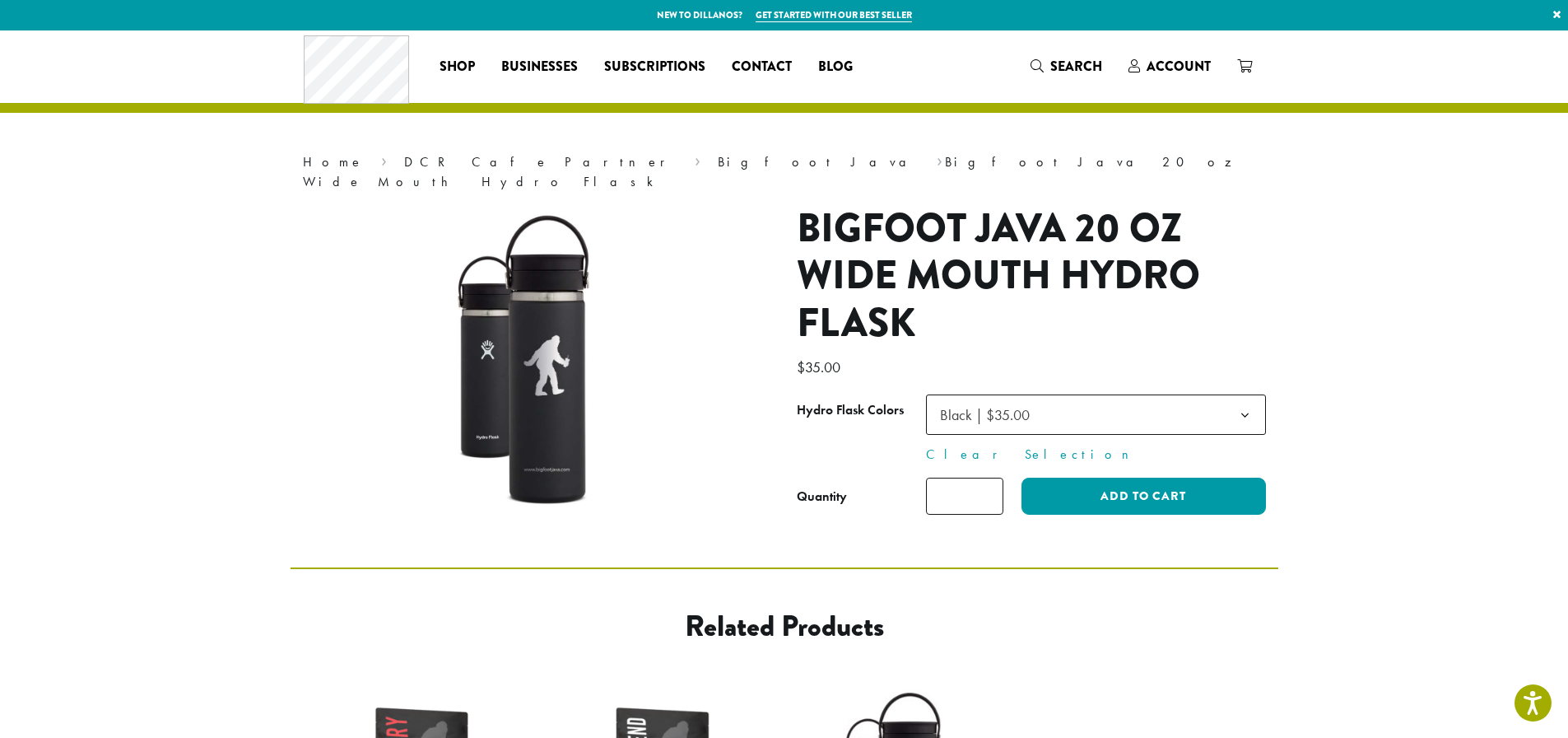
click at [1082, 396] on span "Black | $35.00" at bounding box center [1096, 415] width 340 height 40
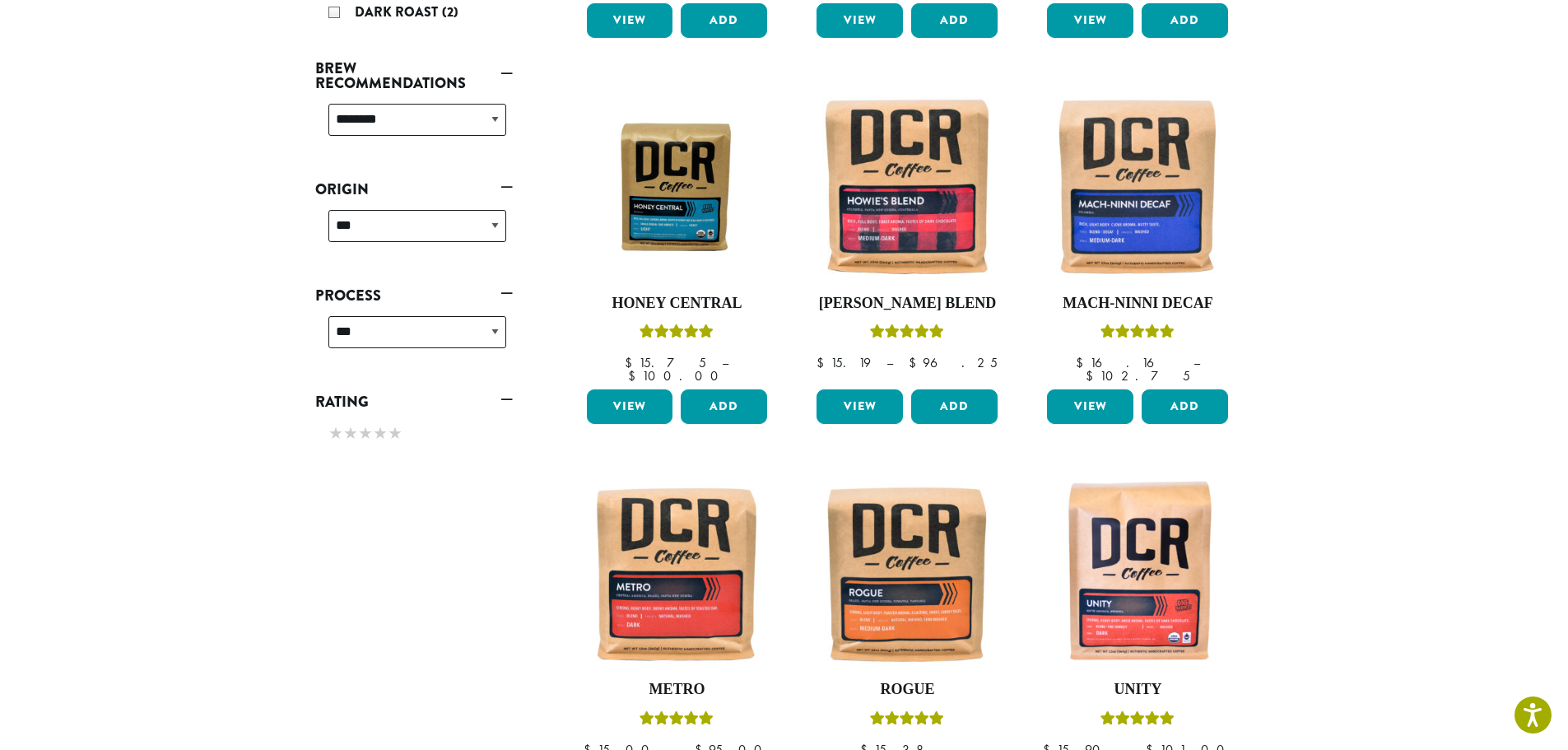
scroll to position [964, 0]
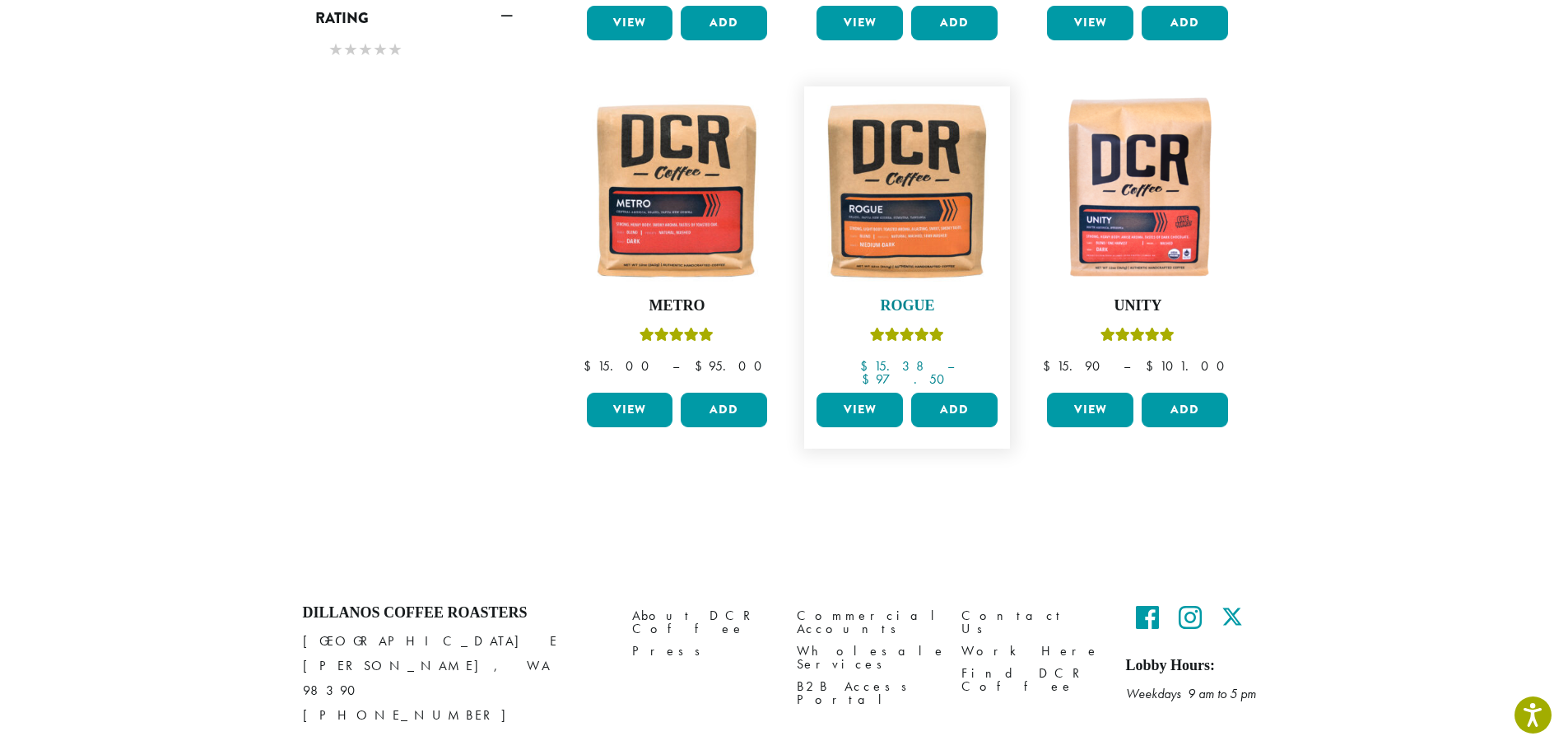
click at [894, 138] on img at bounding box center [907, 189] width 190 height 190
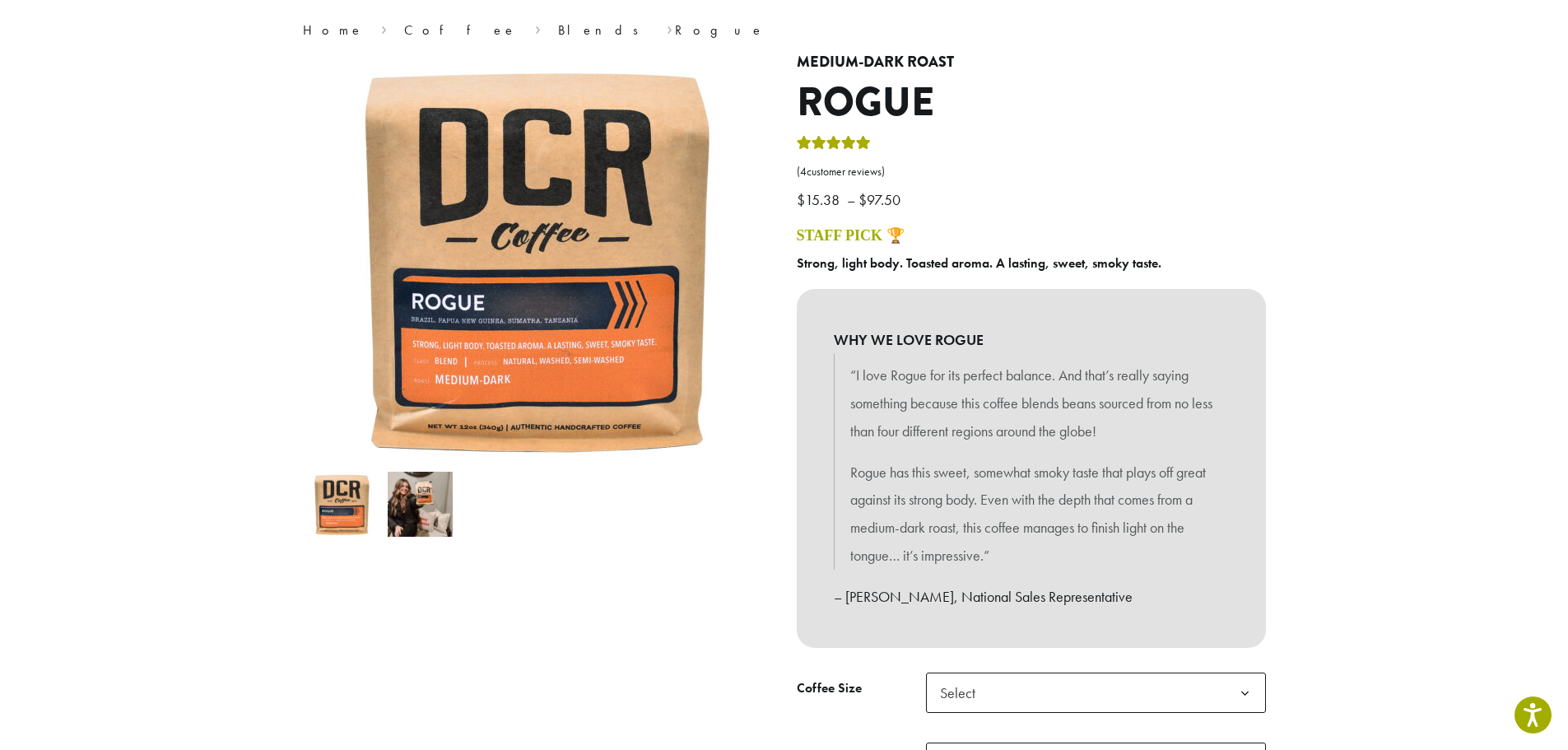
scroll to position [164, 0]
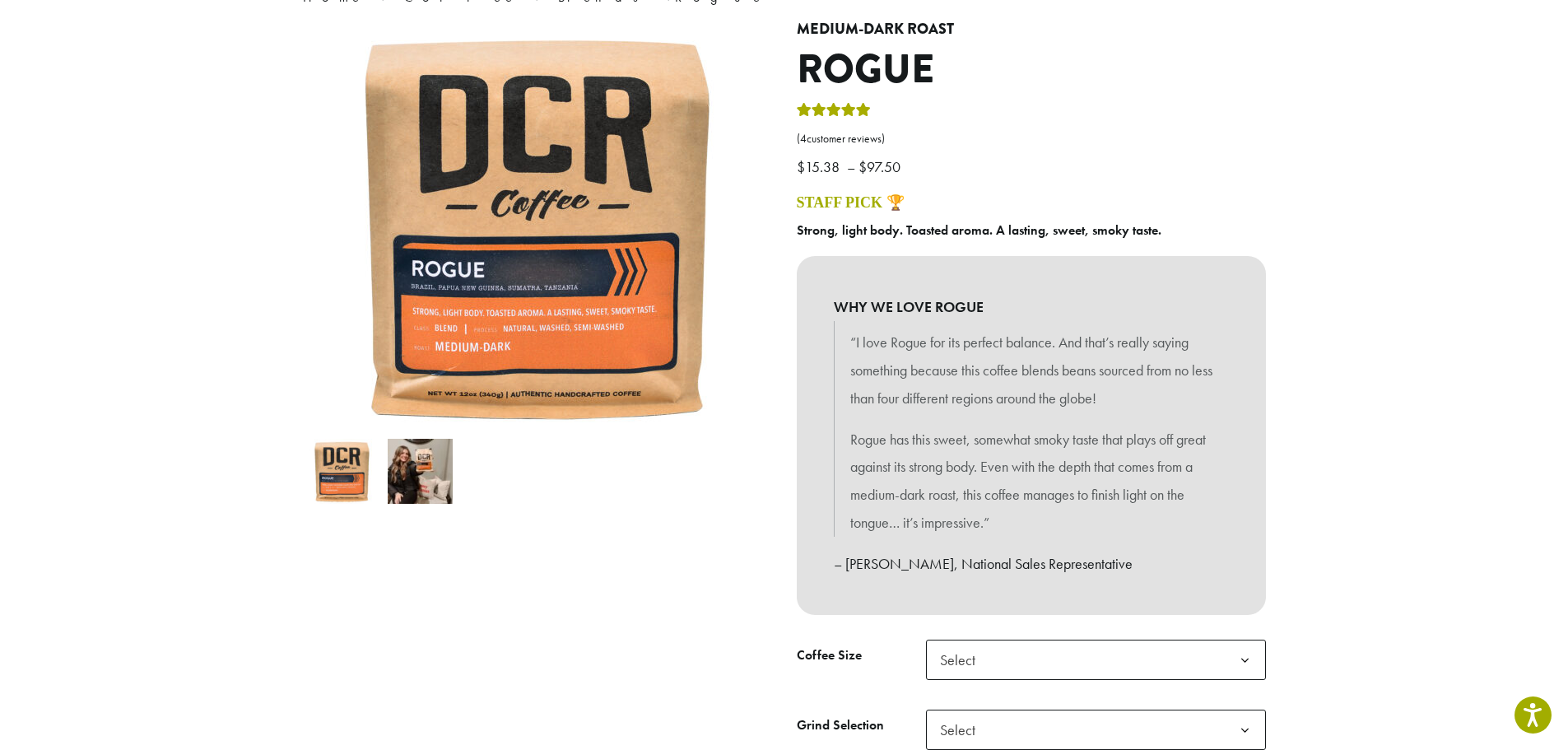
drag, startPoint x: 1134, startPoint y: 202, endPoint x: 207, endPoint y: 139, distance: 929.1
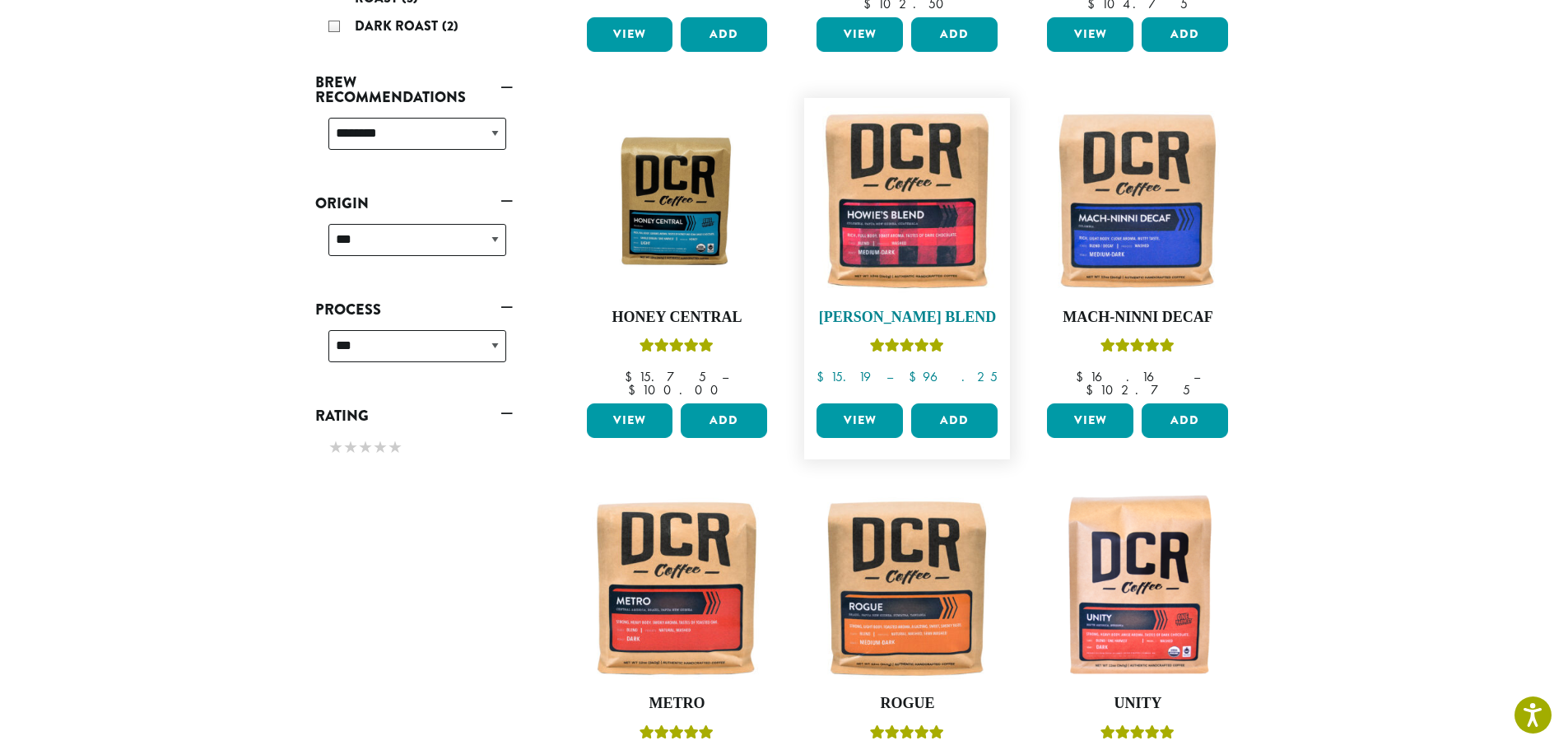
scroll to position [553, 0]
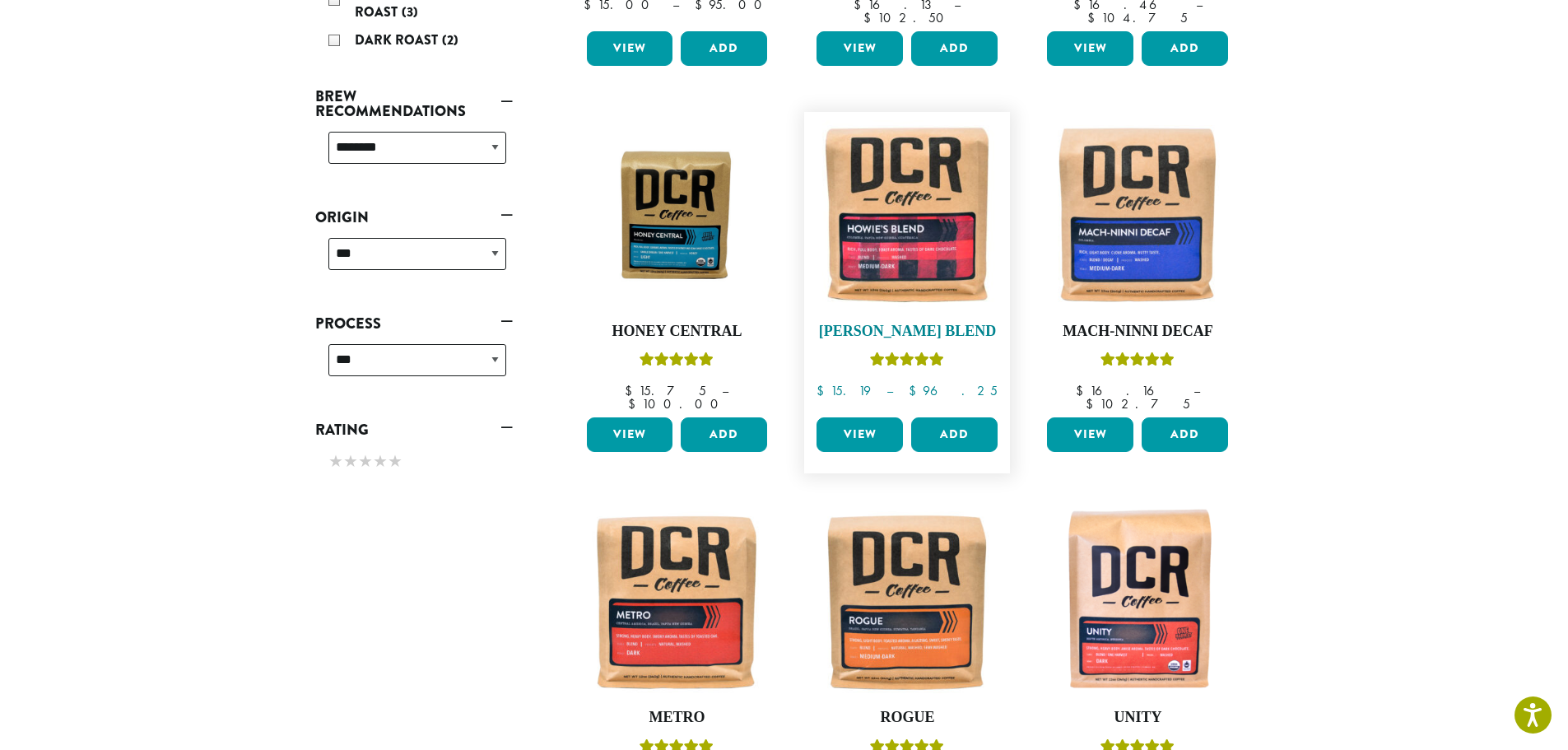
click at [907, 229] on img at bounding box center [907, 215] width 190 height 190
click at [686, 207] on img at bounding box center [676, 215] width 190 height 142
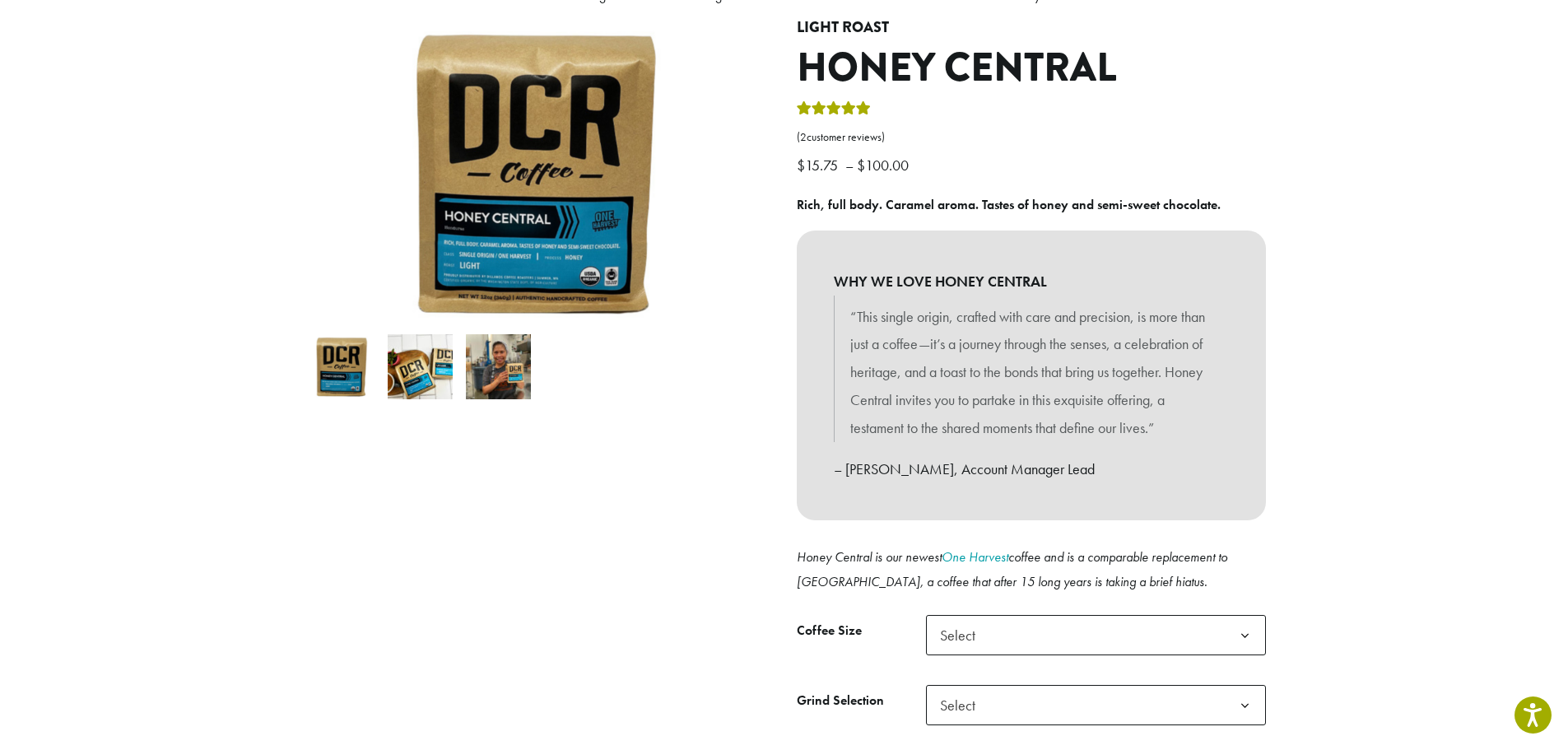
scroll to position [164, 0]
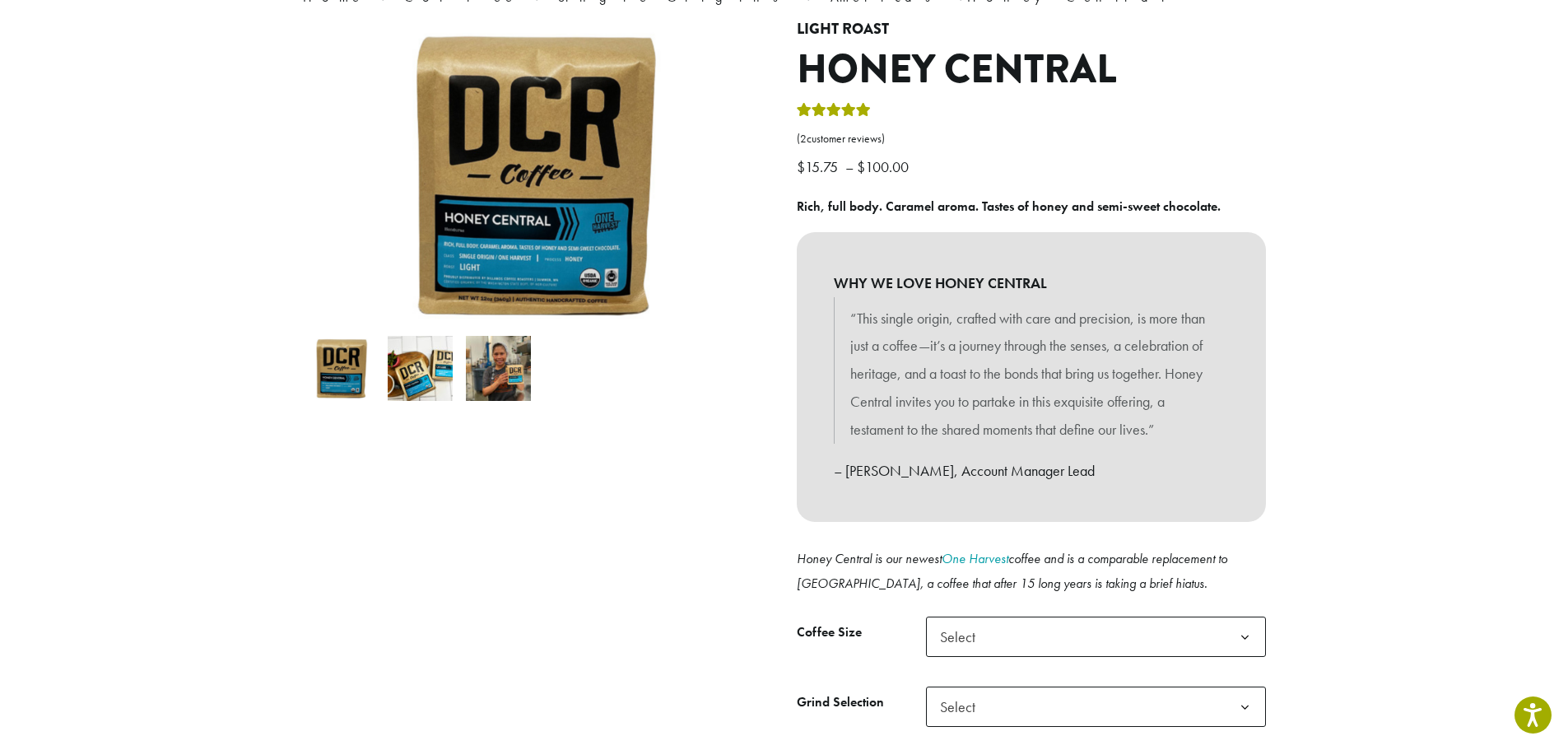
click at [420, 394] on img at bounding box center [420, 367] width 65 height 65
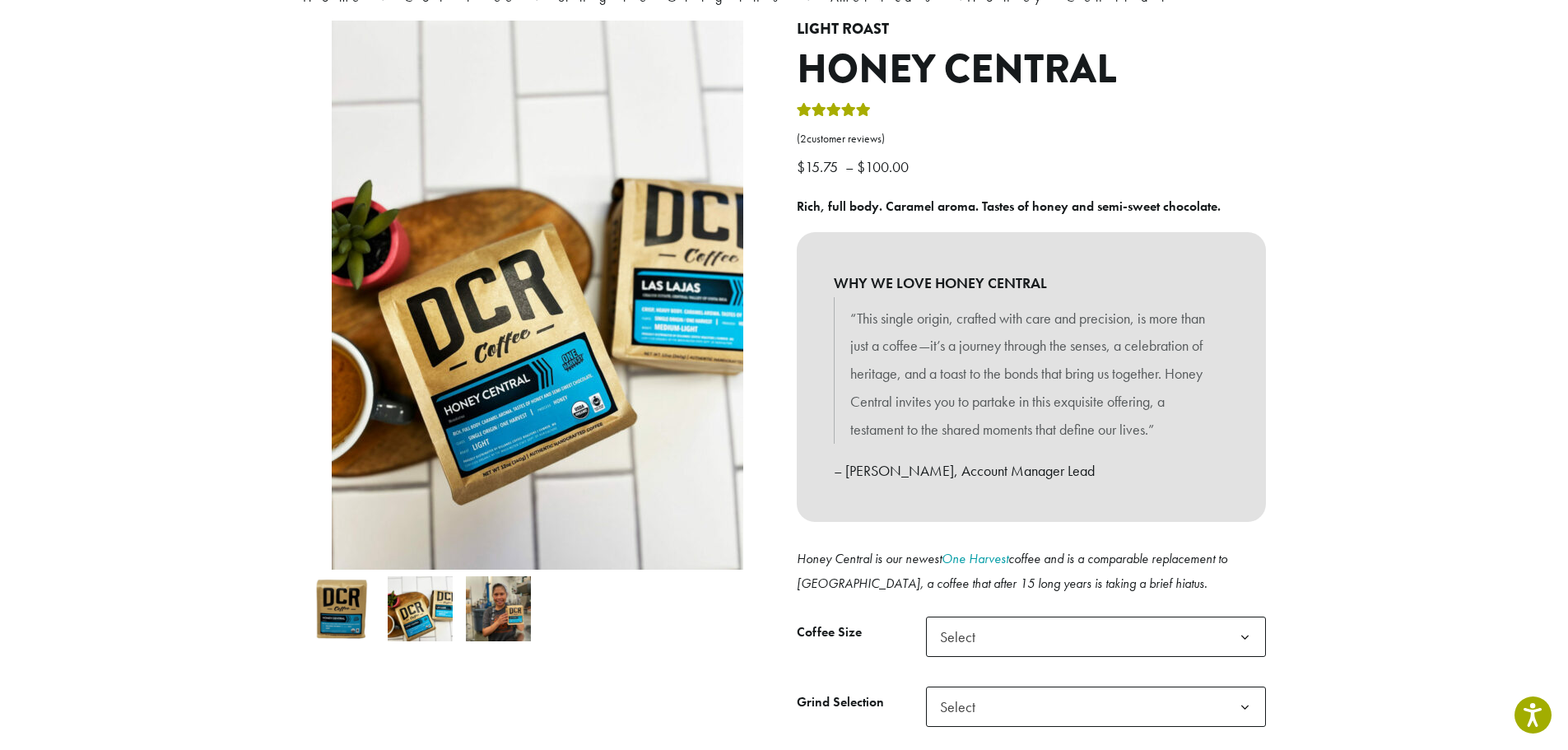
click at [491, 616] on img at bounding box center [498, 608] width 65 height 65
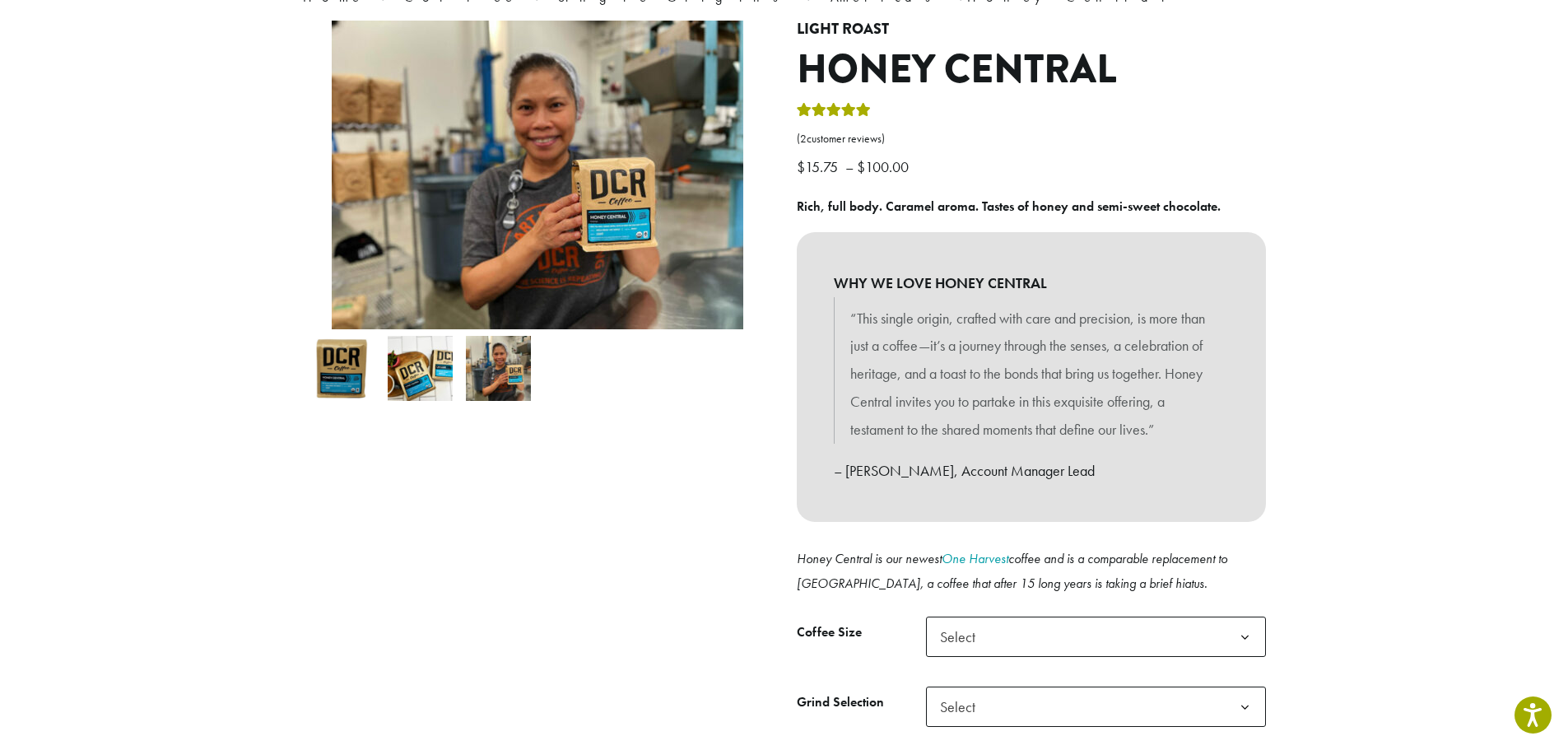
click at [604, 206] on img at bounding box center [463, 131] width 988 height 741
click at [417, 372] on img at bounding box center [420, 367] width 65 height 65
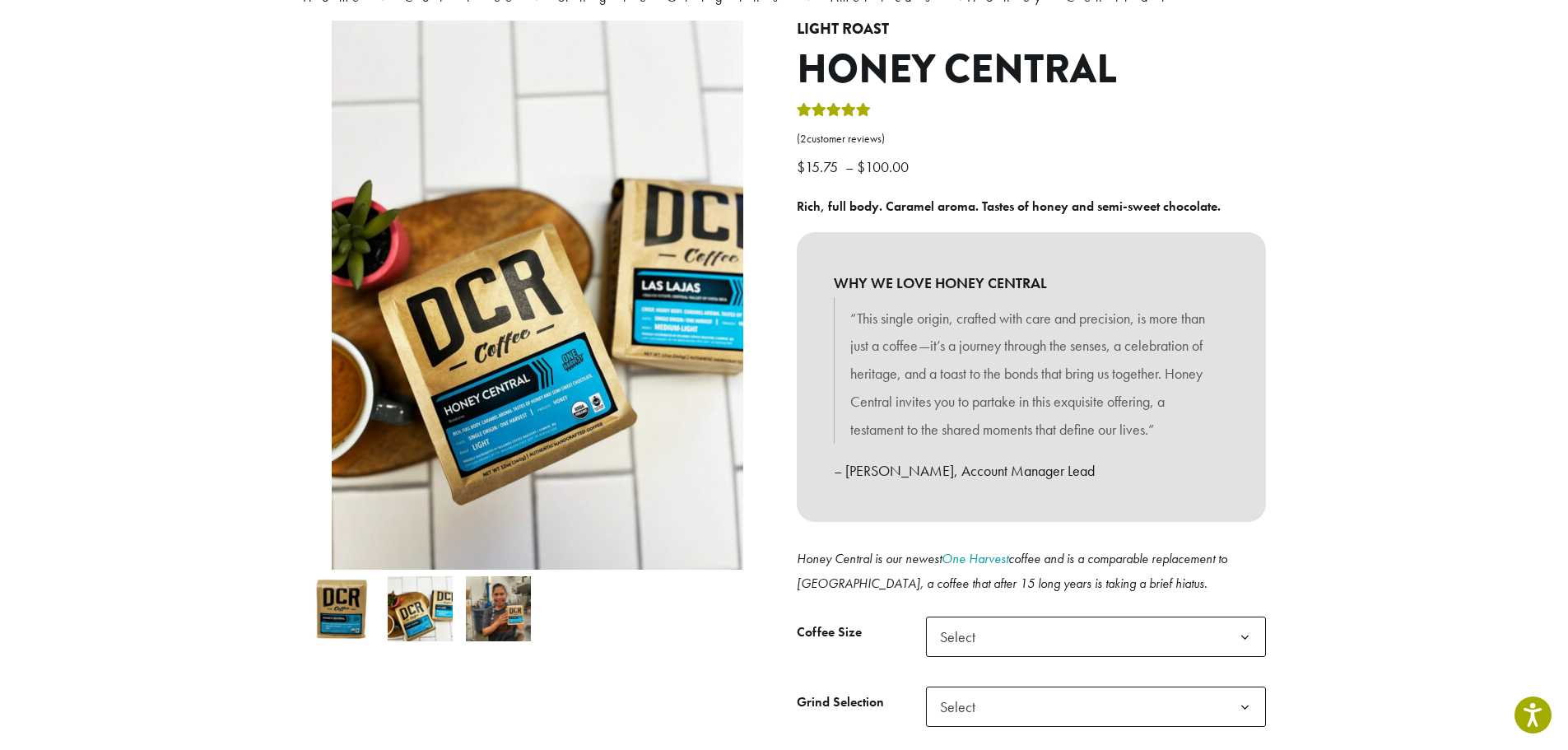
click at [341, 616] on img at bounding box center [341, 608] width 65 height 65
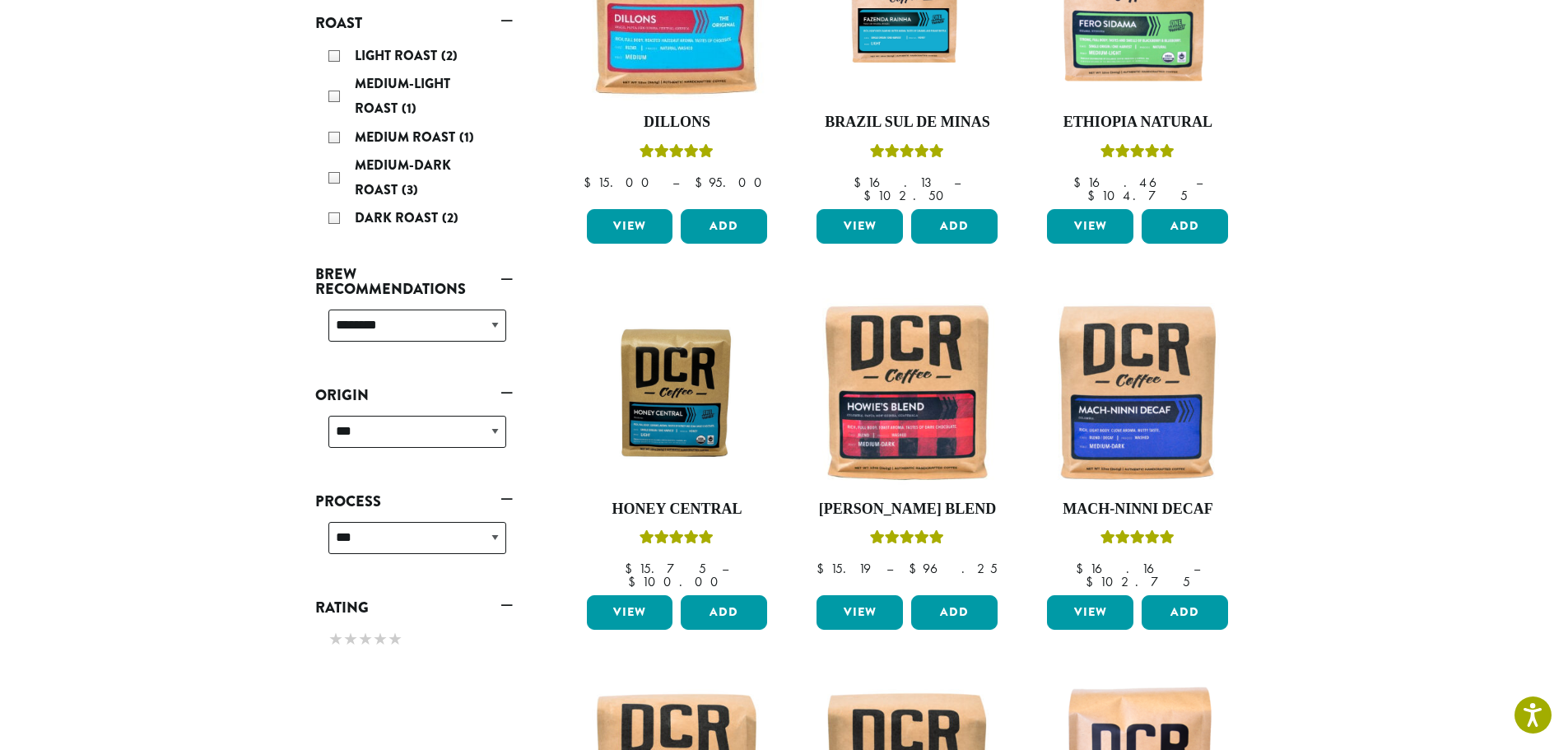
scroll to position [388, 0]
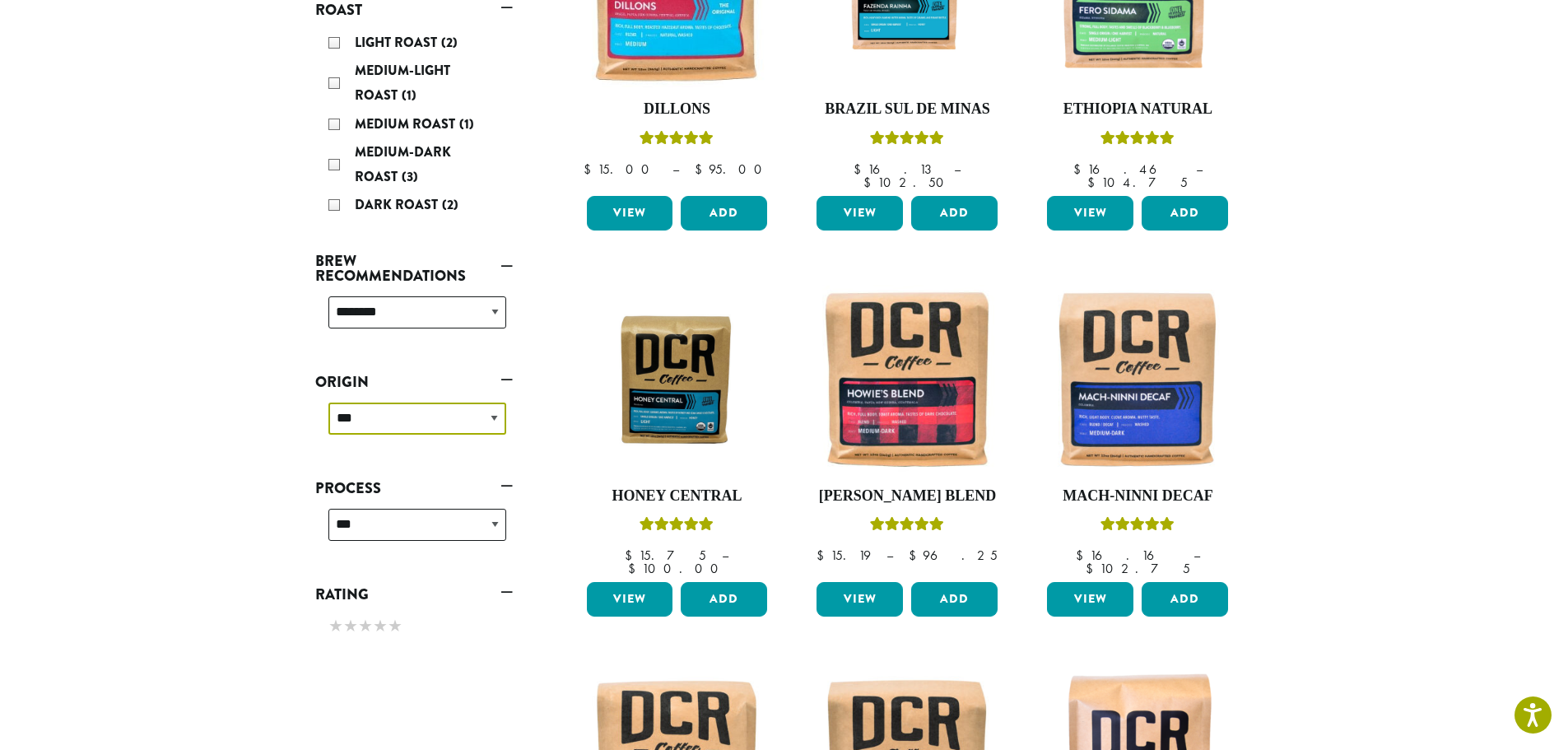
click at [414, 424] on select "**********" at bounding box center [417, 419] width 178 height 32
click at [148, 413] on section "**********" at bounding box center [784, 398] width 1568 height 1513
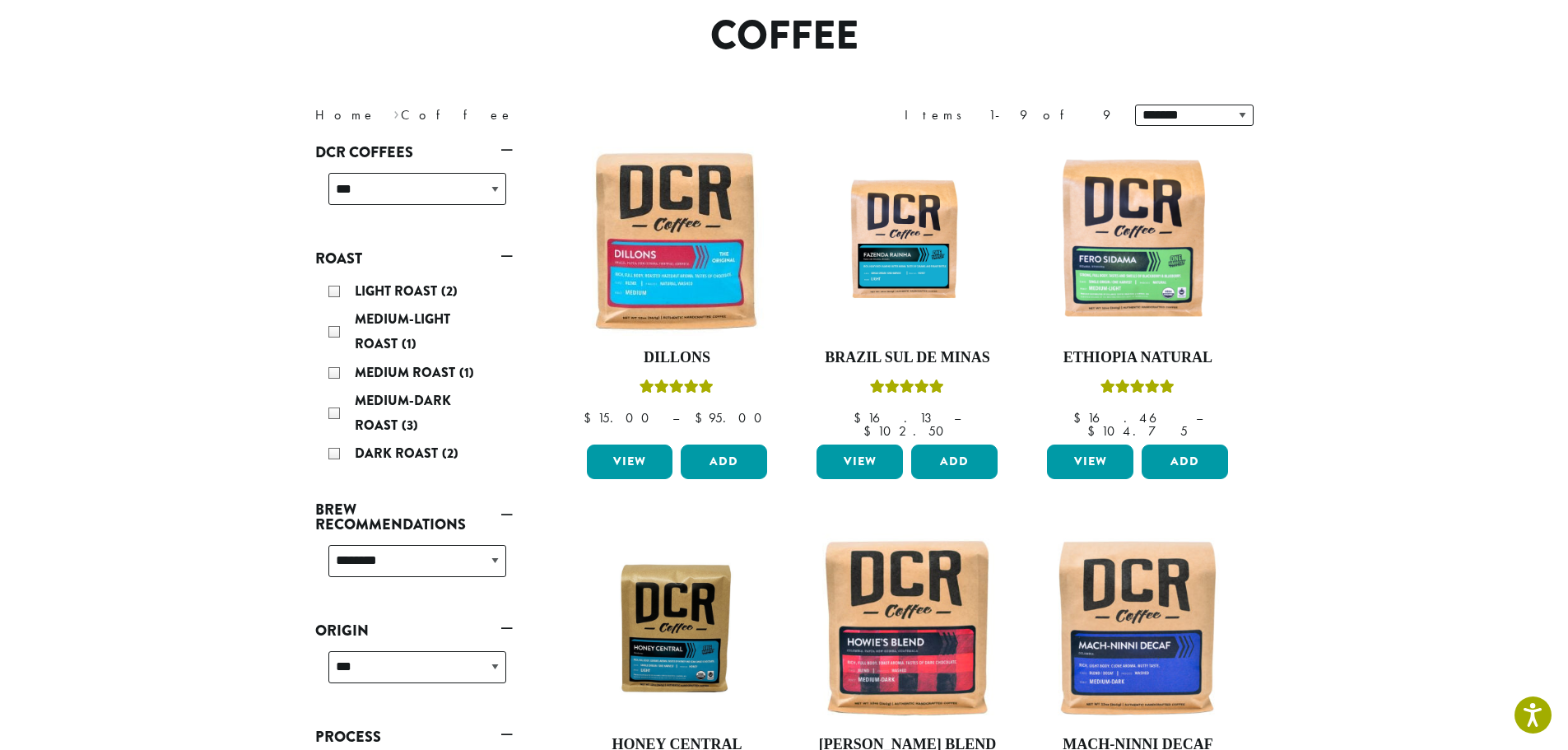
scroll to position [411, 0]
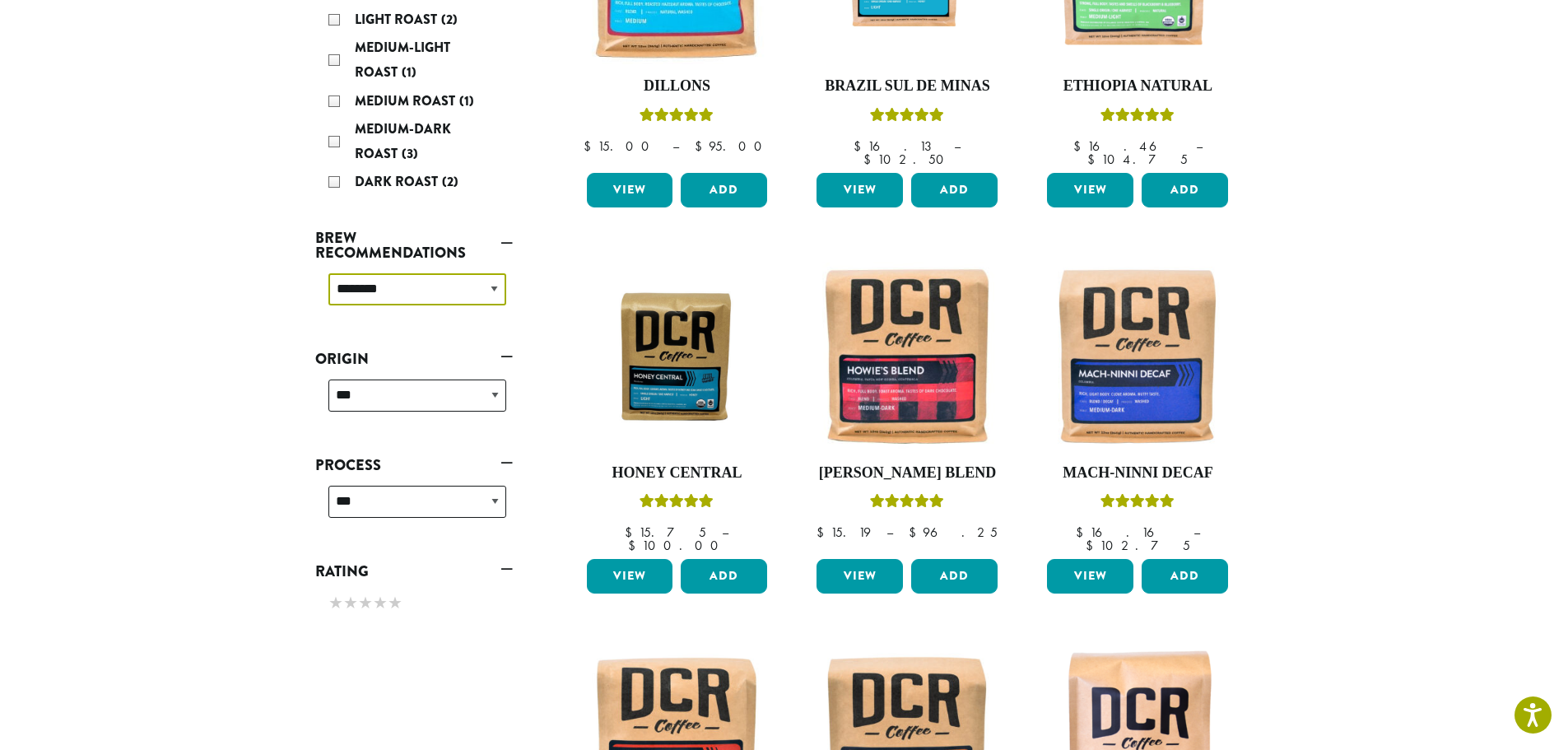
click at [430, 294] on select "**********" at bounding box center [417, 289] width 178 height 32
select select
click at [329, 273] on select "**********" at bounding box center [417, 289] width 178 height 32
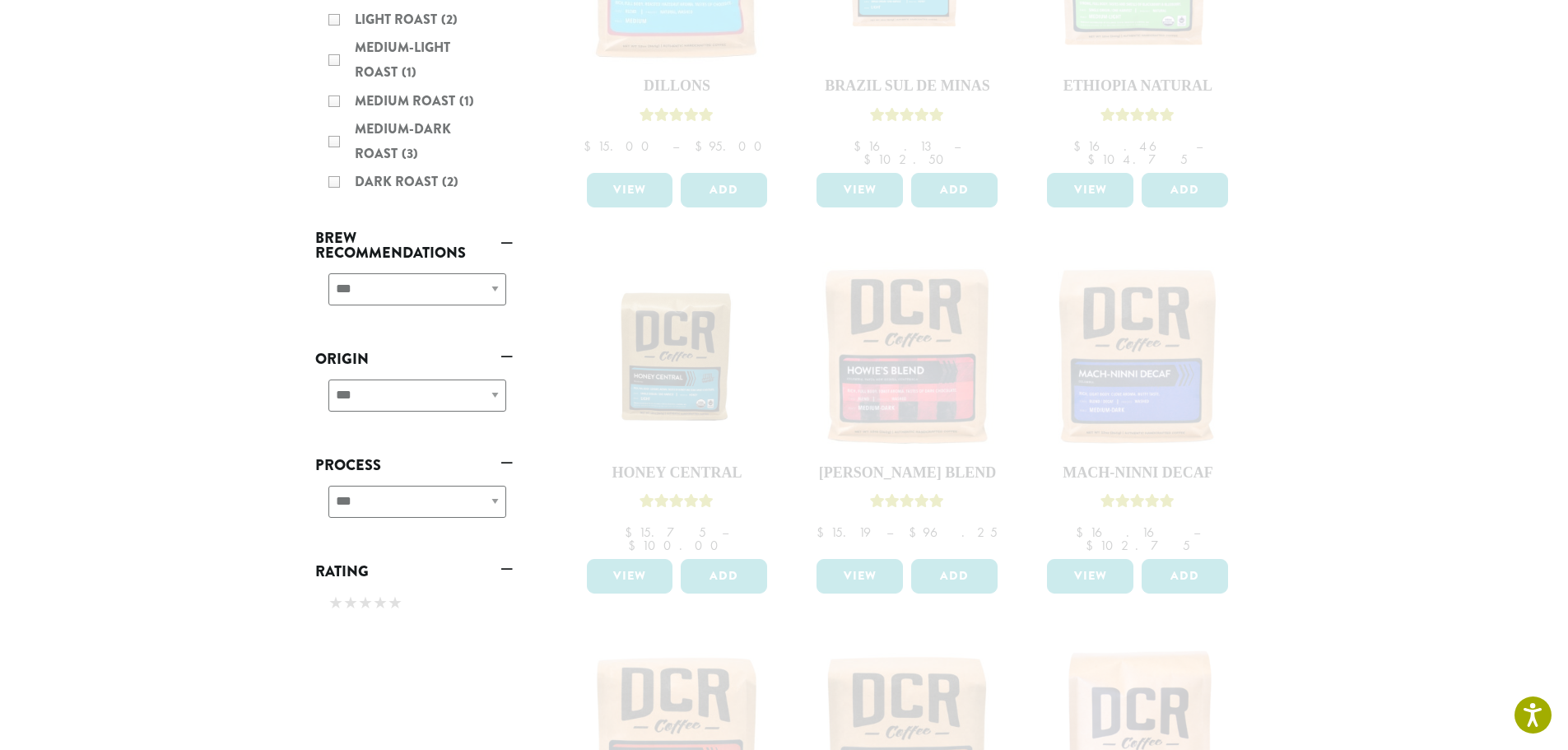
click at [210, 293] on section "**********" at bounding box center [784, 375] width 1568 height 1513
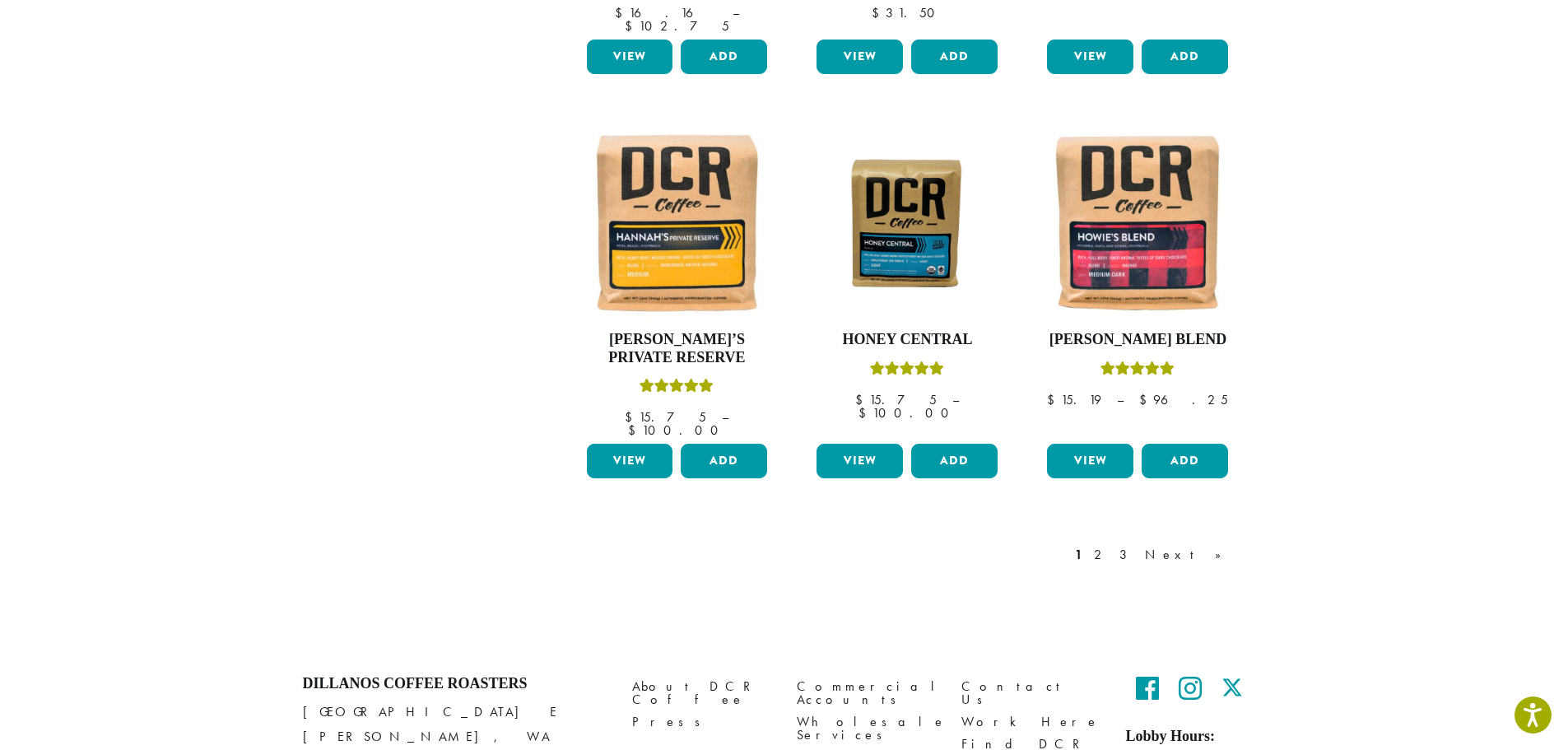
scroll to position [1375, 0]
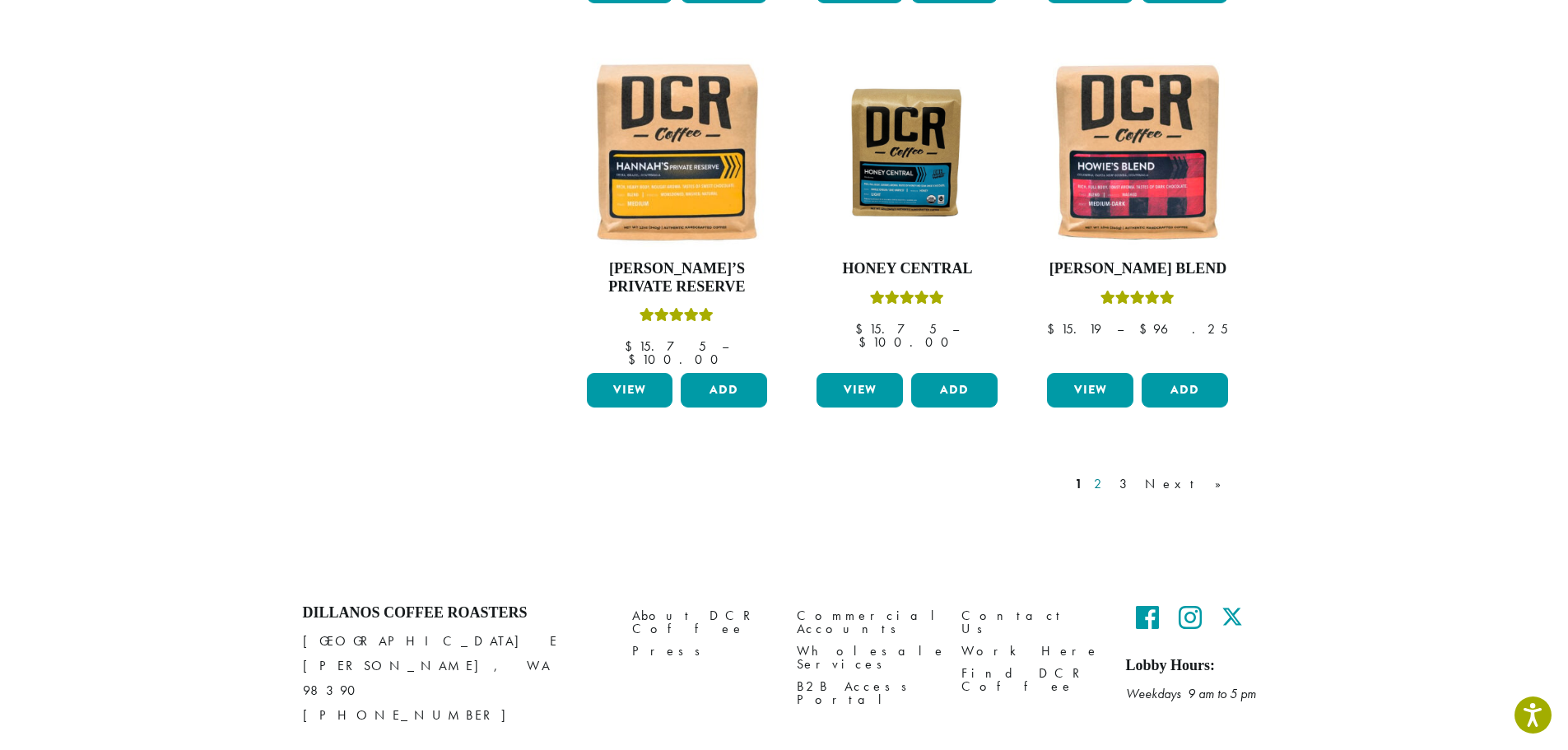
click at [1111, 474] on link "2" at bounding box center [1101, 483] width 20 height 19
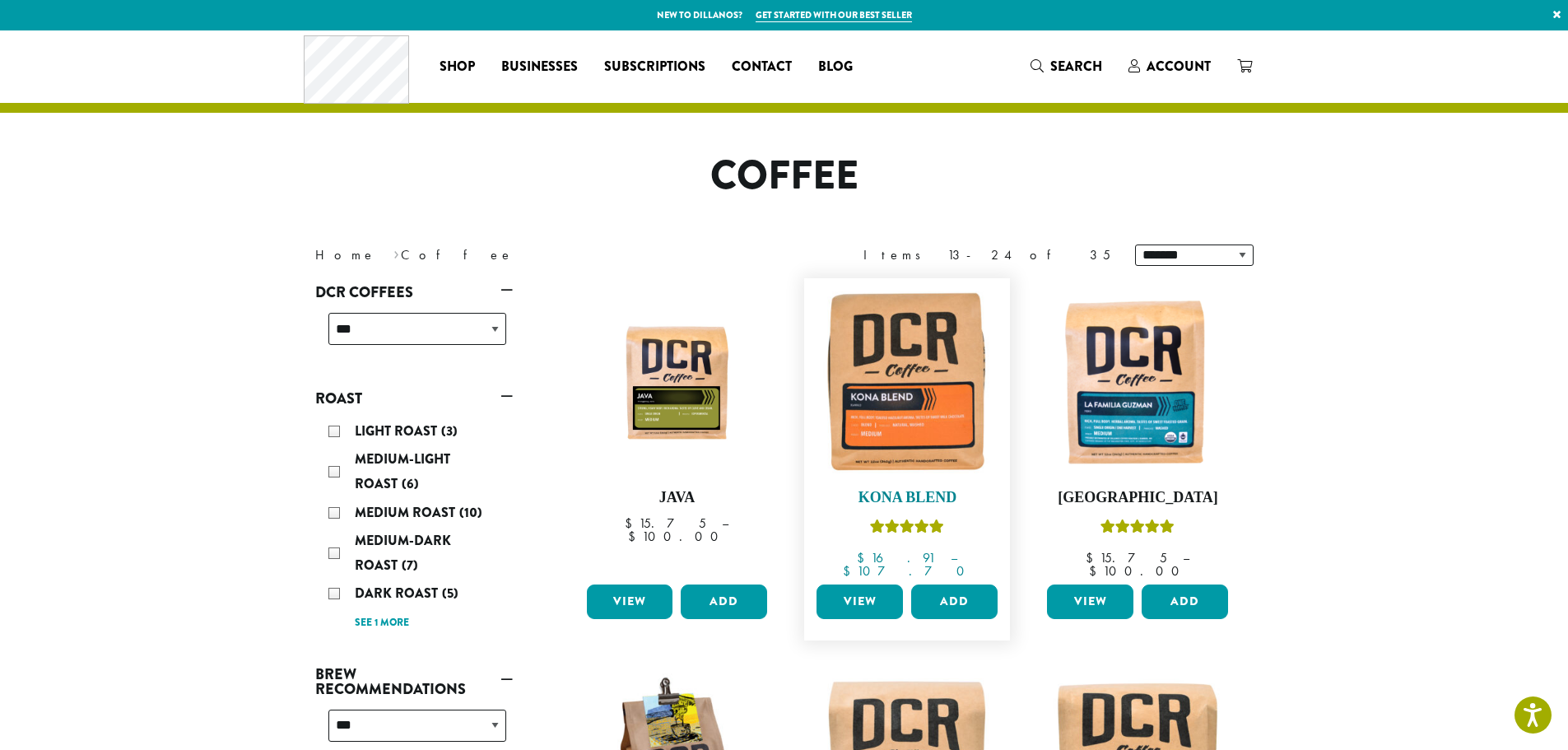
click at [914, 409] on img at bounding box center [907, 381] width 190 height 190
